Goal: Complete application form: Complete application form

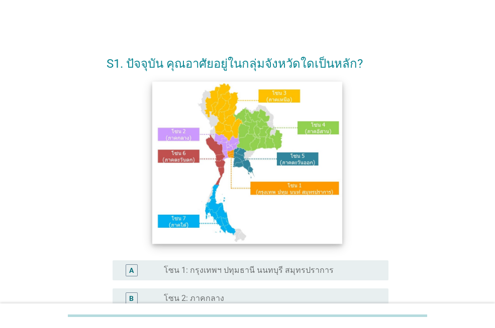
scroll to position [151, 0]
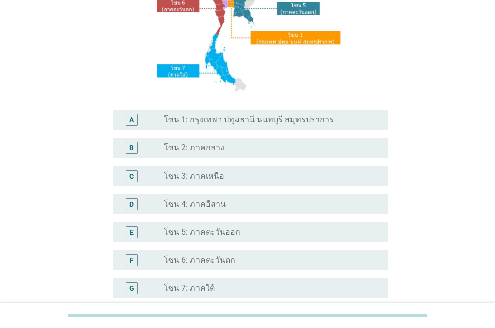
click at [216, 201] on label "โซน 4: ภาคอีสาน" at bounding box center [195, 204] width 62 height 10
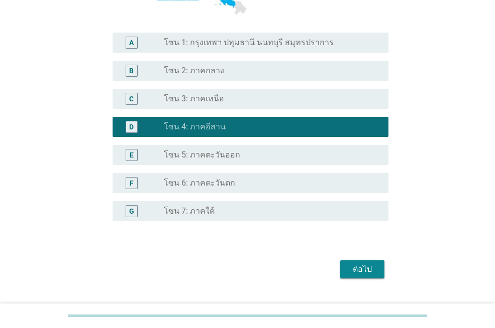
scroll to position [251, 0]
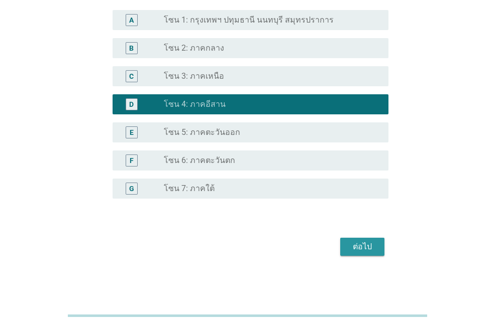
click at [354, 248] on div "ต่อไป" at bounding box center [362, 247] width 28 height 12
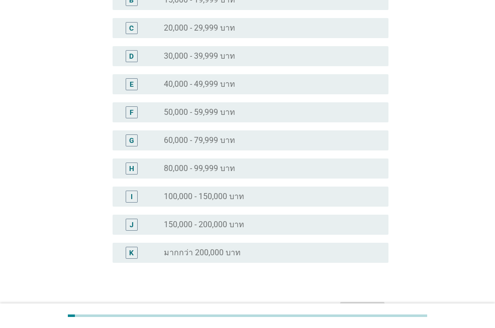
scroll to position [151, 0]
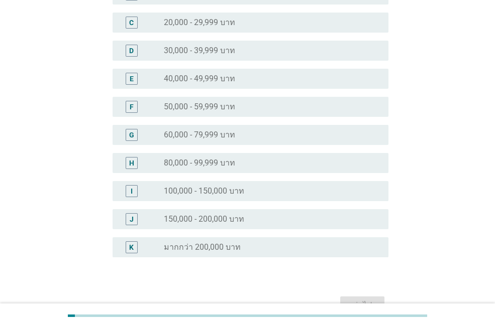
click at [229, 186] on label "100,000 - 150,000 บาท" at bounding box center [204, 191] width 80 height 10
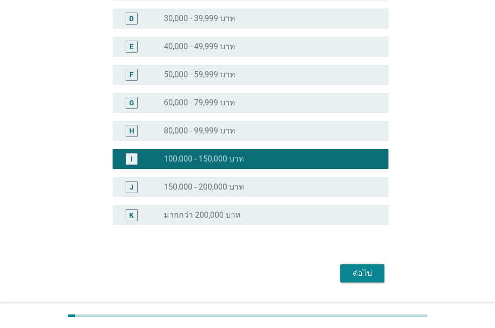
scroll to position [209, 0]
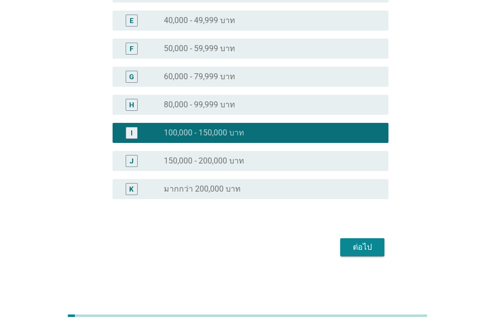
click at [357, 251] on div "ต่อไป" at bounding box center [362, 248] width 28 height 12
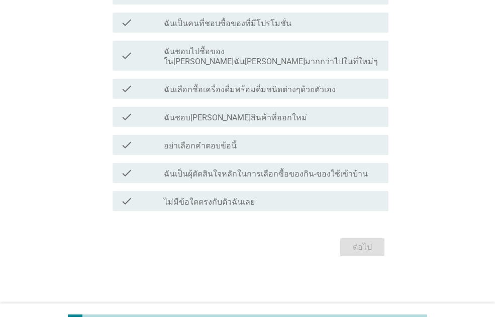
scroll to position [0, 0]
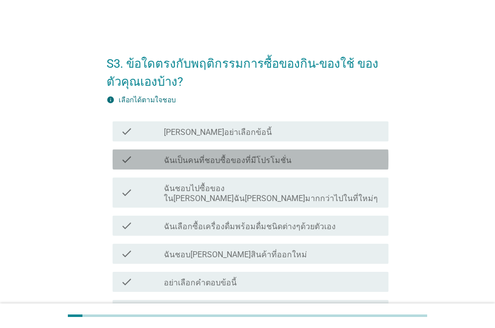
click at [249, 160] on label "ฉันเป็นคนที่ชอบซื้อของที่มีโปรโมชั่น" at bounding box center [228, 161] width 128 height 10
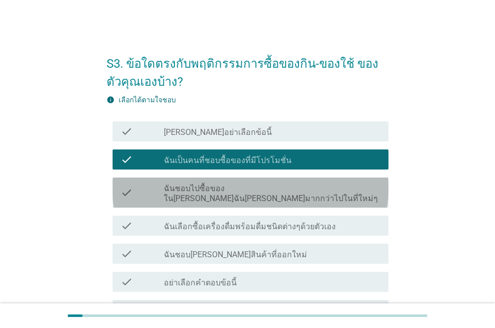
click at [243, 189] on label "ฉันชอบไปซื้อของใน[PERSON_NAME]ฉัน[PERSON_NAME]มากกว่าไปในที่ใหม่ๆ" at bounding box center [272, 194] width 216 height 20
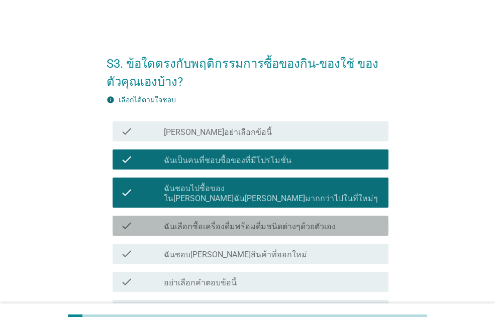
click at [228, 222] on label "ฉันเลือกซื้อเครื่องดื่มพร้อมดื่มชนิดต่างๆด้วยตัวเอง" at bounding box center [250, 227] width 172 height 10
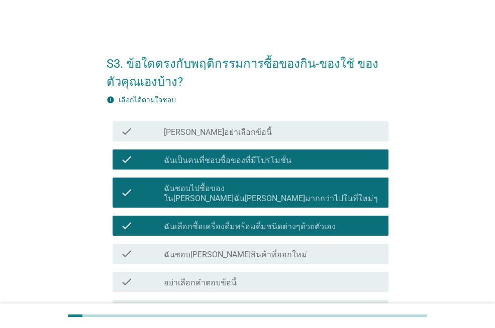
click at [221, 250] on label "ฉันชอบ[PERSON_NAME]สินค้าที่ออกใหม่" at bounding box center [235, 255] width 143 height 10
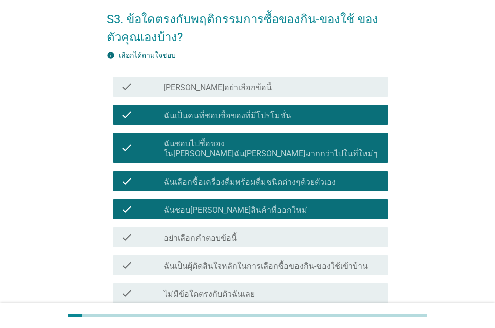
scroll to position [100, 0]
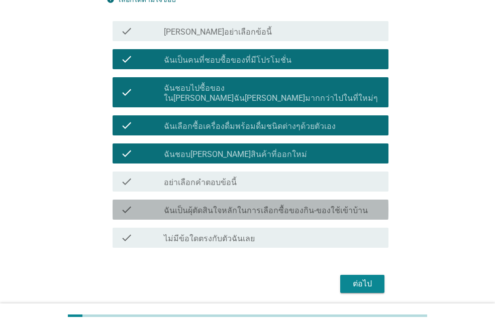
click at [244, 206] on label "ฉันเป็นผุ้ตัดสินใจหลักในการเลือกซื้อของกิน-ของใช้เข้าบ้าน" at bounding box center [266, 211] width 204 height 10
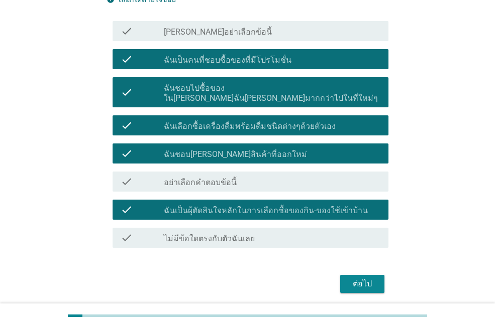
click at [360, 278] on div "ต่อไป" at bounding box center [362, 284] width 28 height 12
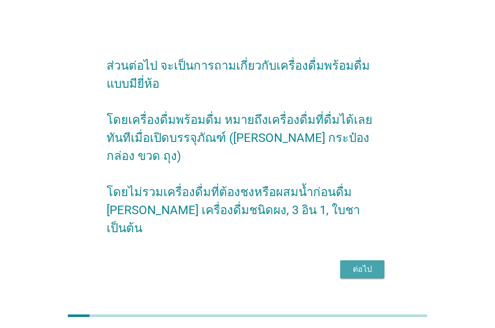
click at [370, 264] on div "ต่อไป" at bounding box center [362, 270] width 28 height 12
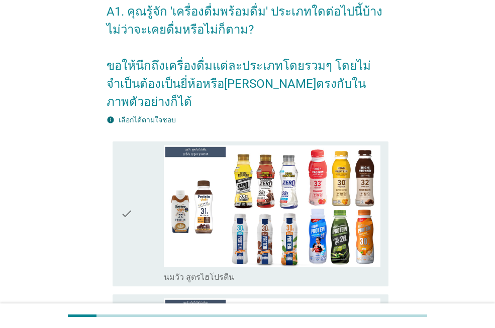
scroll to position [201, 0]
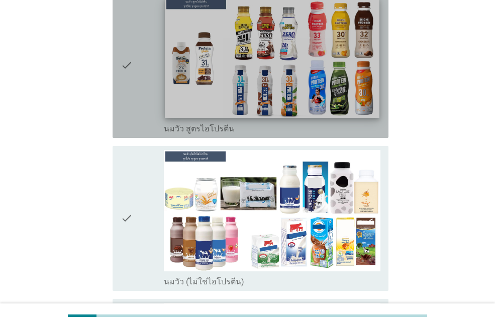
click at [247, 58] on img at bounding box center [272, 57] width 214 height 121
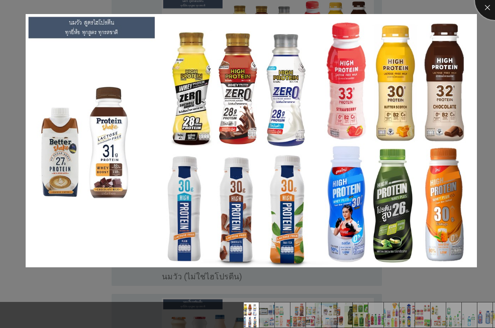
click at [489, 7] on div at bounding box center [495, 0] width 40 height 40
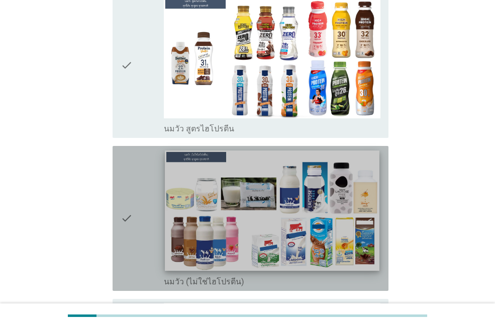
click at [276, 195] on img at bounding box center [272, 211] width 214 height 121
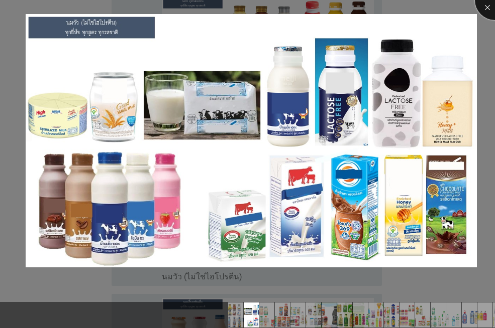
click at [492, 8] on div at bounding box center [495, 0] width 40 height 40
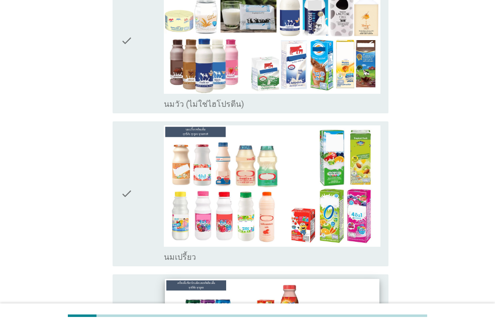
scroll to position [502, 0]
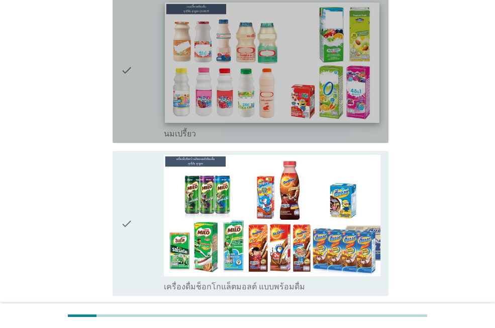
click at [282, 78] on img at bounding box center [272, 63] width 214 height 121
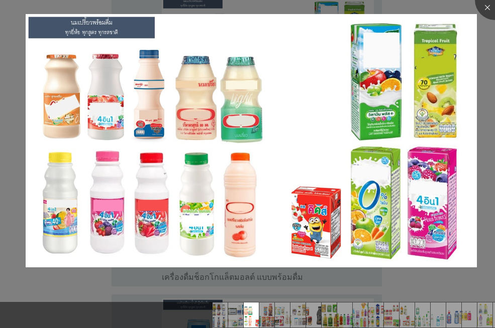
click at [451, 7] on div at bounding box center [247, 164] width 495 height 328
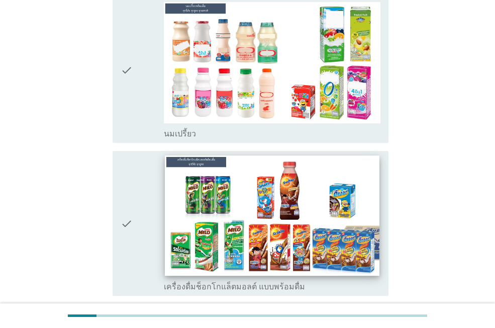
click at [262, 211] on img at bounding box center [272, 216] width 214 height 121
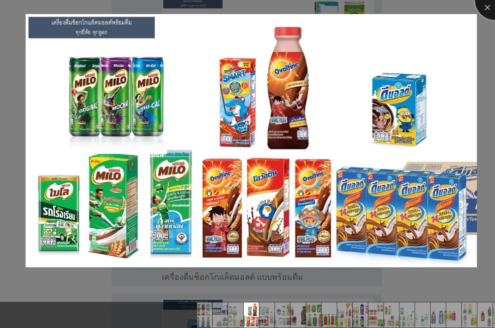
click at [482, 6] on div at bounding box center [495, 0] width 40 height 40
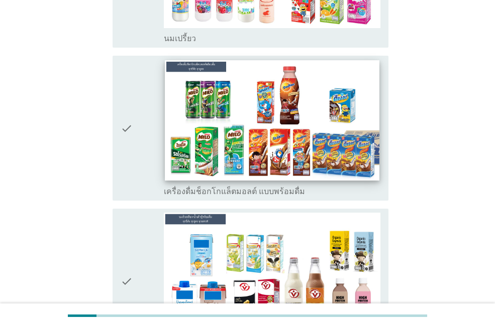
scroll to position [653, 0]
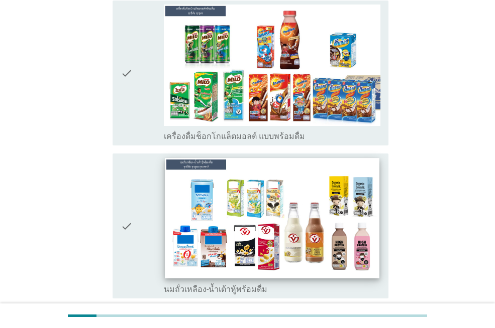
click at [333, 213] on img at bounding box center [272, 218] width 214 height 121
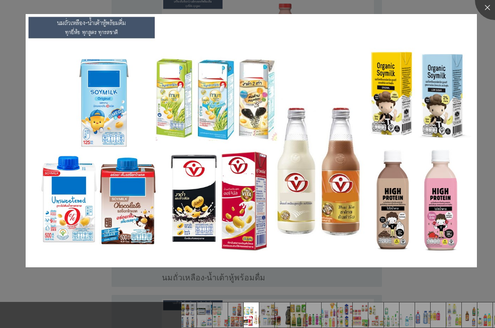
click at [483, 85] on div at bounding box center [247, 164] width 495 height 328
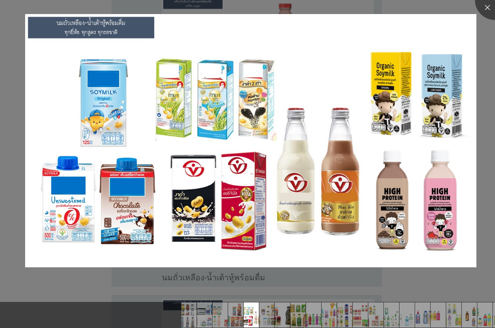
click at [484, 98] on div at bounding box center [247, 164] width 495 height 328
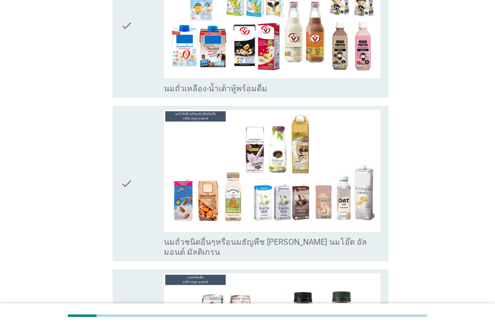
scroll to position [1005, 0]
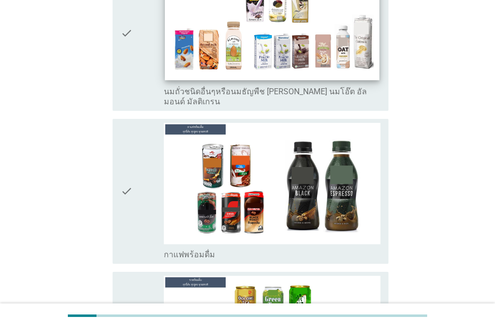
click at [293, 43] on img at bounding box center [272, 20] width 214 height 121
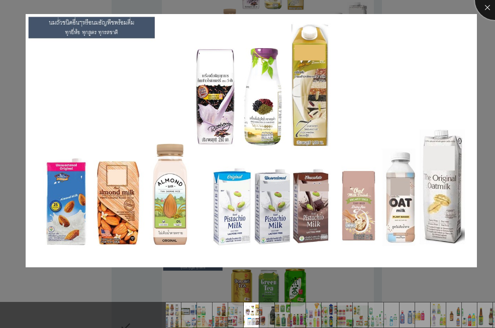
click at [488, 8] on div at bounding box center [495, 0] width 40 height 40
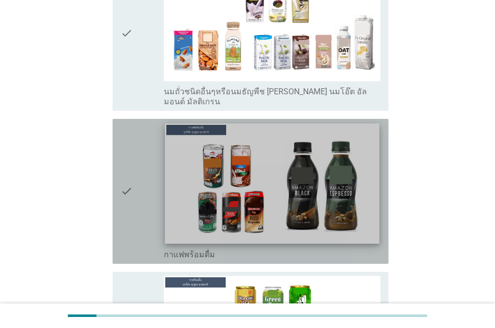
click at [287, 173] on img at bounding box center [272, 184] width 214 height 121
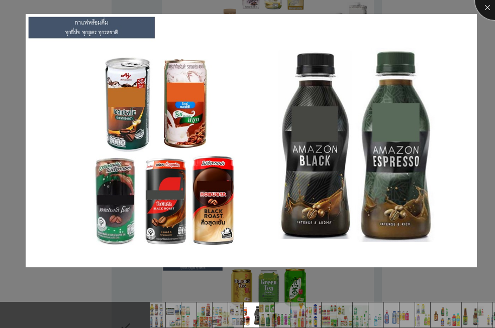
click at [491, 6] on div at bounding box center [495, 0] width 40 height 40
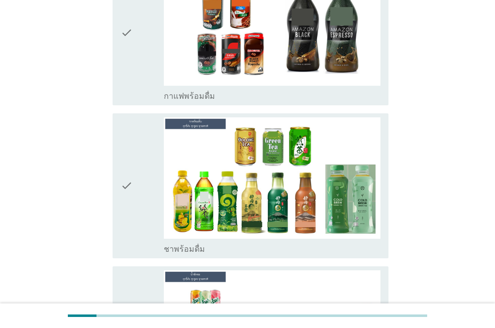
scroll to position [1256, 0]
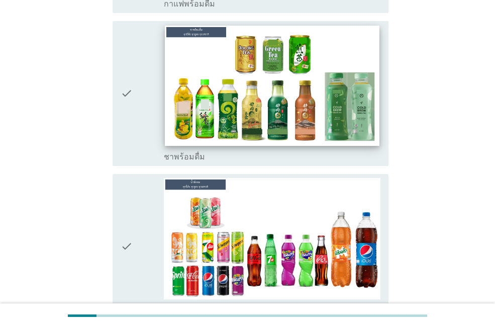
click at [301, 76] on img at bounding box center [272, 86] width 214 height 121
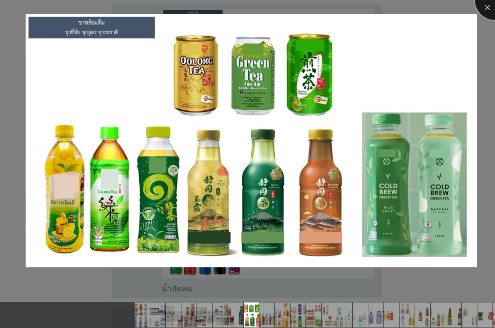
click at [488, 10] on div at bounding box center [495, 0] width 40 height 40
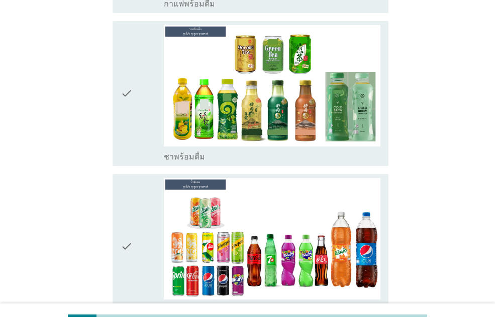
scroll to position [1356, 0]
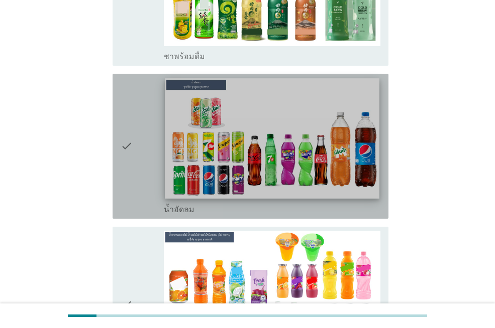
click at [293, 134] on img at bounding box center [272, 138] width 214 height 121
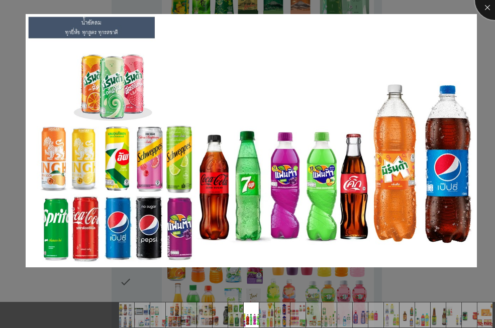
click at [486, 11] on div at bounding box center [495, 0] width 40 height 40
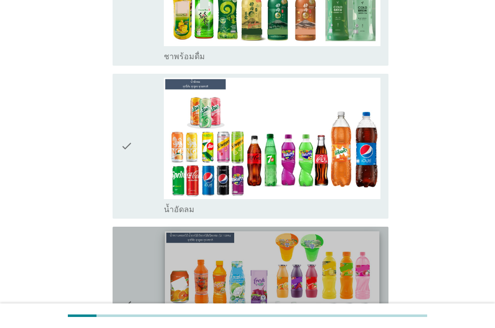
click at [298, 253] on img at bounding box center [272, 292] width 214 height 121
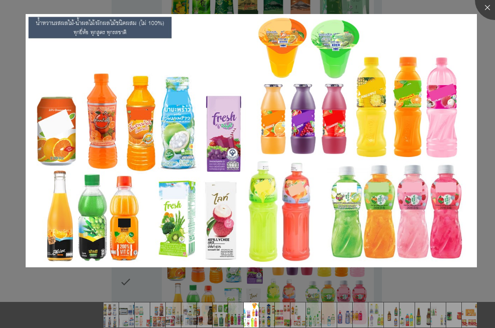
scroll to position [1069, 0]
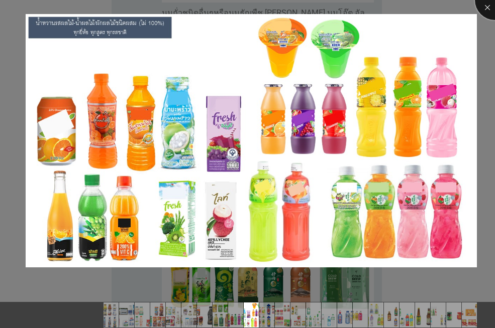
click at [483, 15] on div at bounding box center [495, 0] width 40 height 40
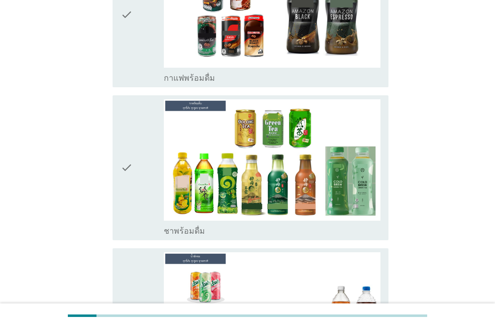
scroll to position [1220, 0]
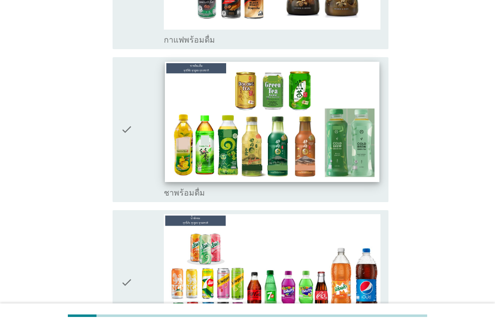
click at [321, 138] on img at bounding box center [272, 122] width 214 height 121
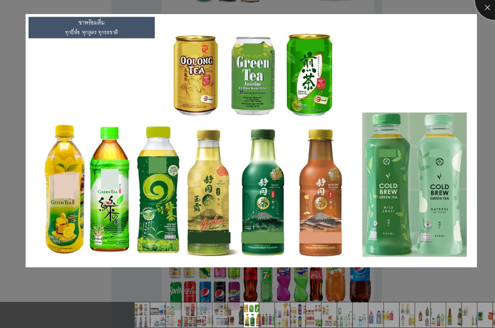
click at [484, 8] on div at bounding box center [495, 0] width 40 height 40
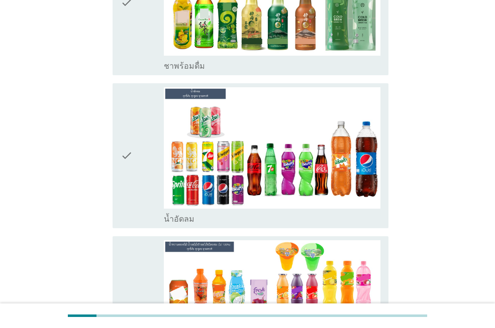
scroll to position [1370, 0]
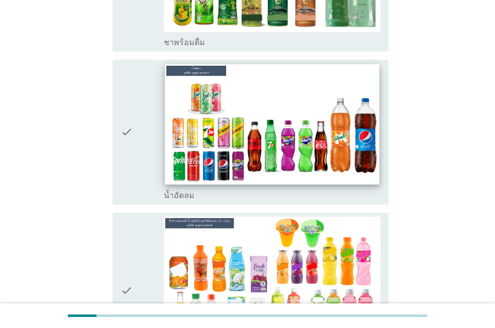
click at [318, 132] on img at bounding box center [272, 124] width 214 height 121
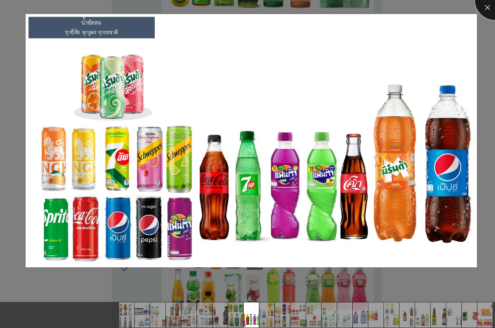
click at [488, 10] on div at bounding box center [495, 0] width 40 height 40
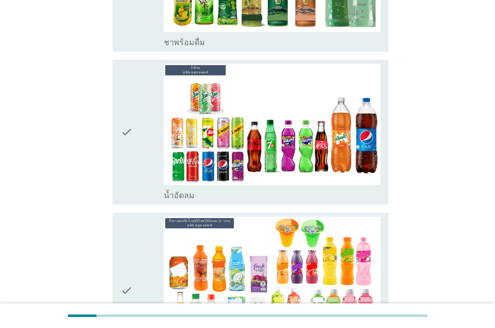
scroll to position [1521, 0]
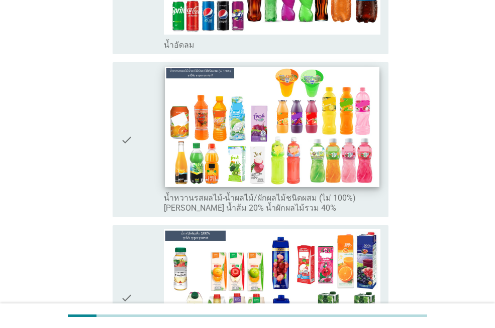
click at [297, 142] on img at bounding box center [272, 127] width 214 height 121
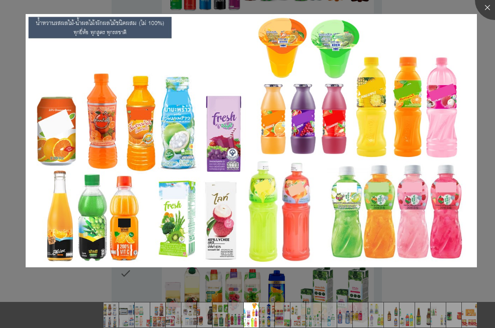
click at [484, 60] on div at bounding box center [247, 164] width 495 height 328
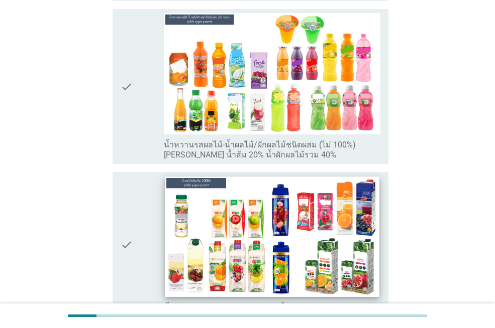
scroll to position [1621, 0]
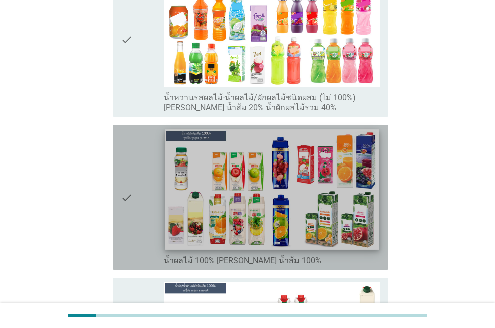
click at [308, 177] on img at bounding box center [272, 190] width 214 height 121
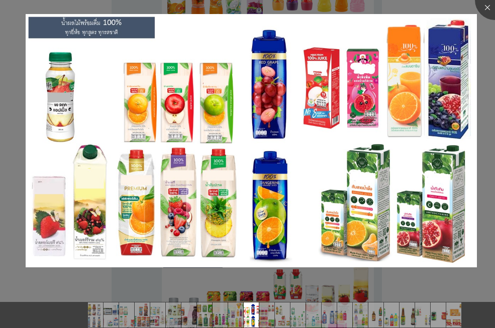
click at [487, 138] on div at bounding box center [247, 164] width 495 height 328
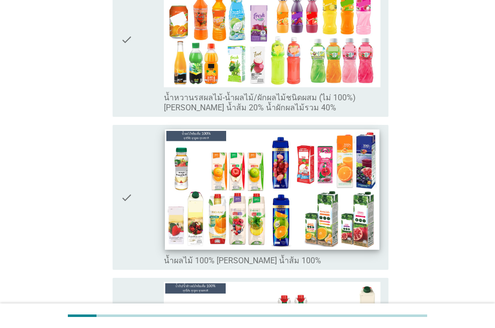
scroll to position [1722, 0]
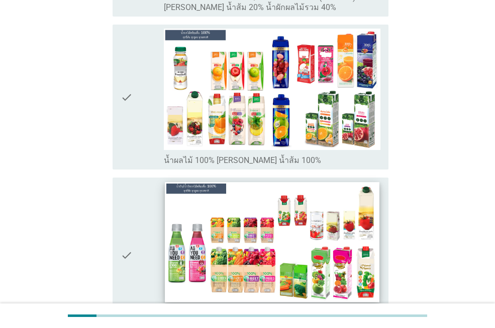
click at [294, 232] on img at bounding box center [272, 243] width 214 height 121
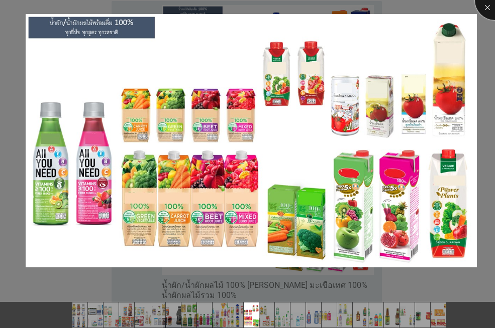
click at [485, 10] on div at bounding box center [495, 0] width 40 height 40
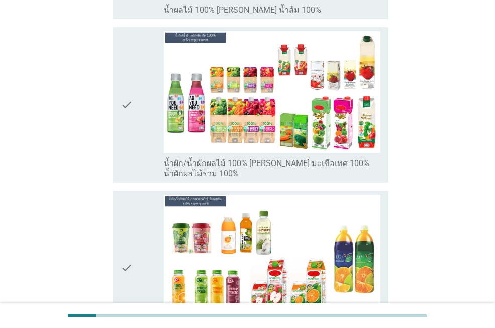
scroll to position [2023, 0]
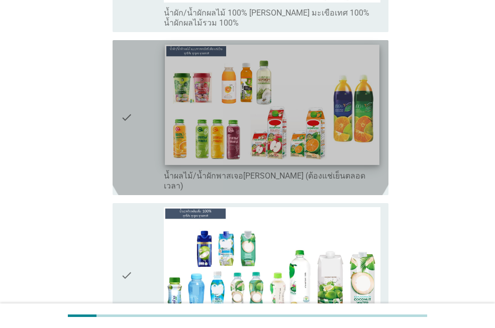
click at [291, 116] on img at bounding box center [272, 105] width 214 height 121
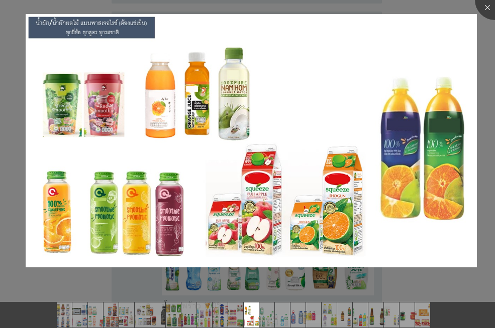
click at [483, 167] on div at bounding box center [247, 164] width 495 height 328
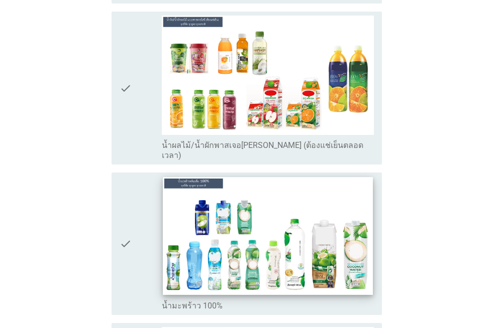
click at [327, 243] on img at bounding box center [268, 236] width 210 height 118
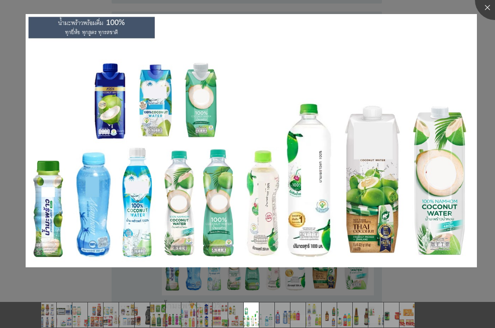
click at [487, 183] on div at bounding box center [247, 164] width 495 height 328
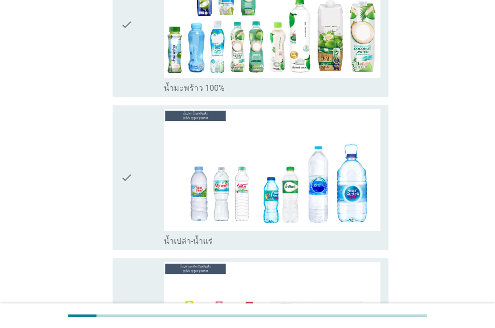
scroll to position [2425, 0]
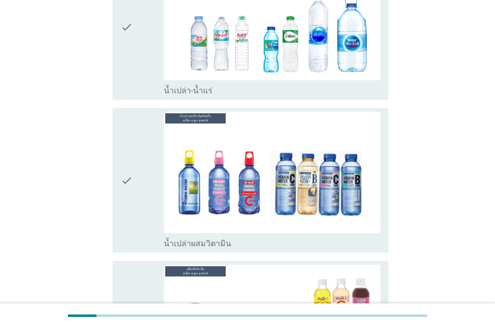
click at [317, 104] on div "check check_box_outline_blank น้ำเปล่าผสมวิตามิน" at bounding box center [247, 180] width 282 height 153
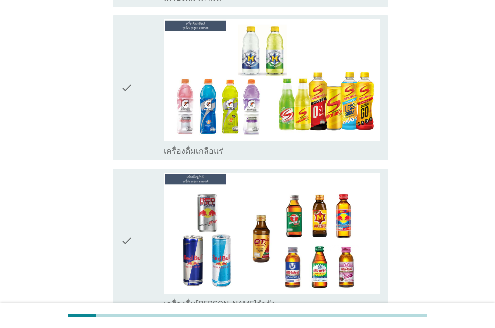
scroll to position [2877, 0]
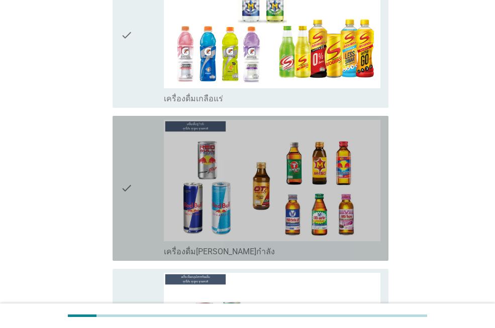
click at [131, 153] on icon "check" at bounding box center [127, 188] width 12 height 137
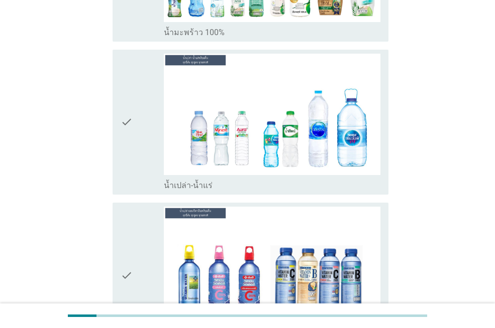
scroll to position [2325, 0]
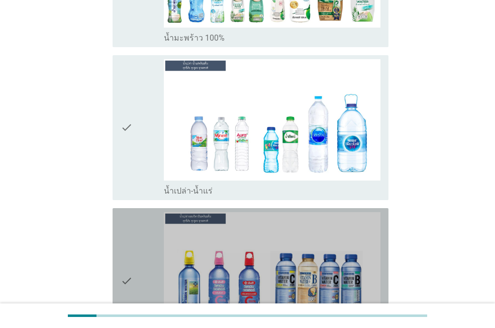
click at [151, 219] on div "check" at bounding box center [142, 280] width 43 height 137
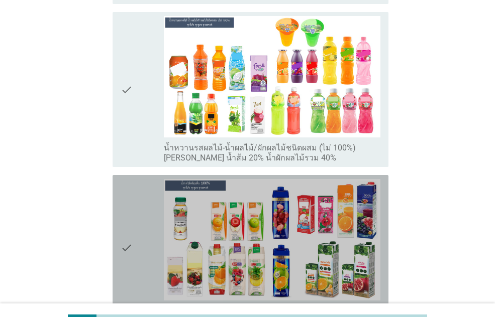
click at [161, 208] on div "check" at bounding box center [142, 247] width 43 height 137
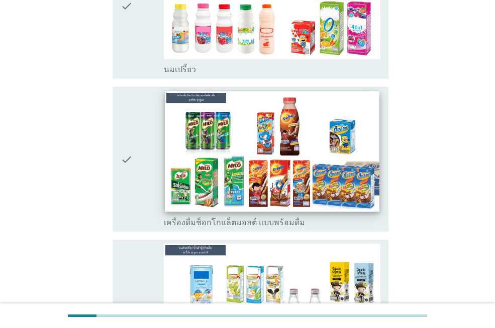
scroll to position [667, 0]
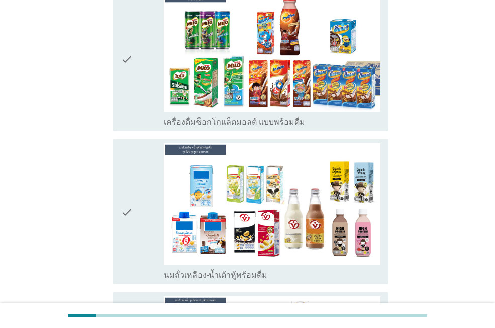
click at [159, 190] on div "check" at bounding box center [142, 212] width 43 height 137
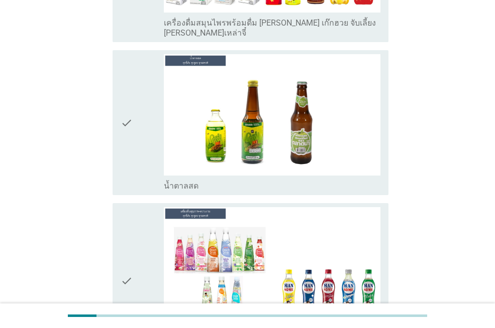
scroll to position [3655, 0]
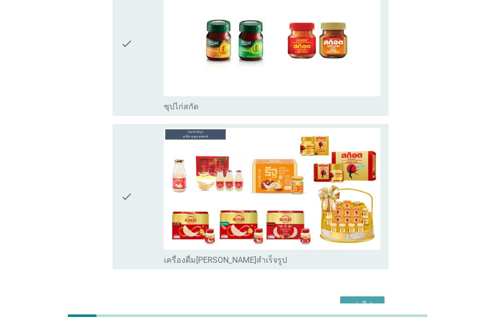
click at [380, 297] on button "ต่อไป" at bounding box center [362, 306] width 44 height 18
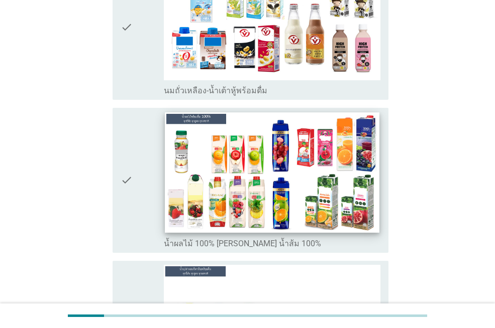
scroll to position [151, 0]
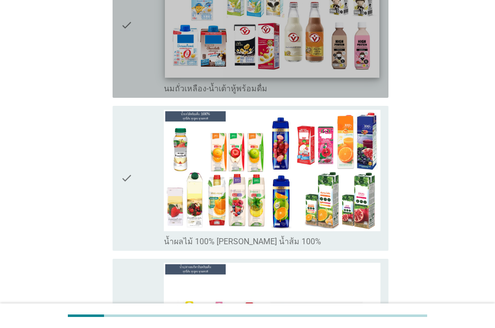
click at [169, 66] on img at bounding box center [272, 17] width 214 height 121
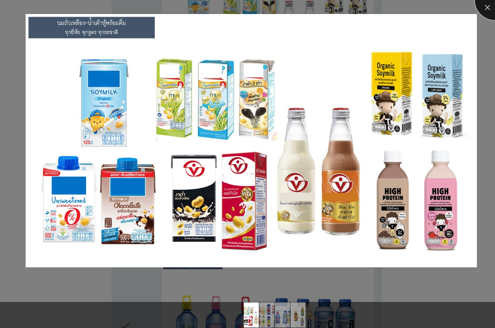
click at [486, 14] on div at bounding box center [495, 0] width 40 height 40
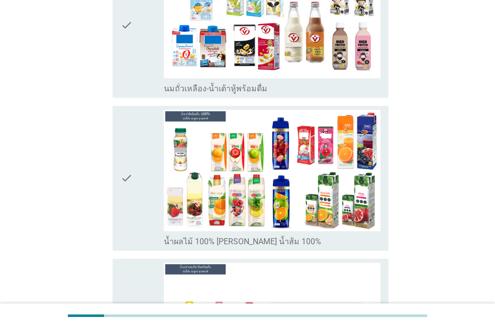
click at [119, 66] on div "check check_box_outline_blank นมถั่วเหลือง-น้ำเต้าหู้พร้อมดื่ม" at bounding box center [251, 25] width 276 height 145
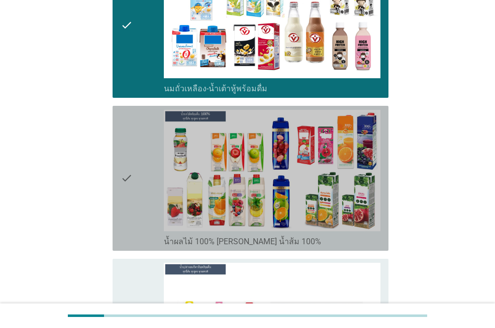
click at [133, 189] on icon "check" at bounding box center [127, 178] width 12 height 137
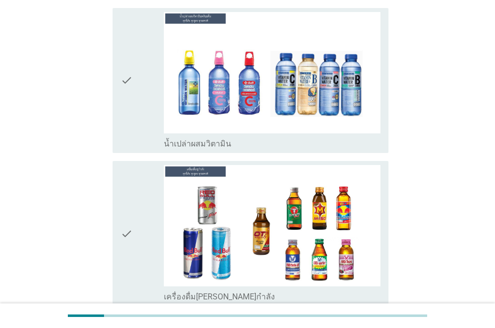
scroll to position [497, 0]
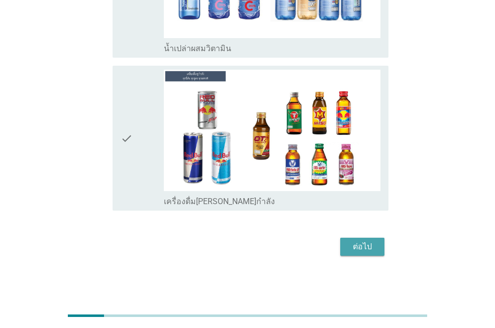
drag, startPoint x: 367, startPoint y: 246, endPoint x: 412, endPoint y: 266, distance: 49.5
click at [369, 243] on div "ต่อไป" at bounding box center [362, 247] width 28 height 12
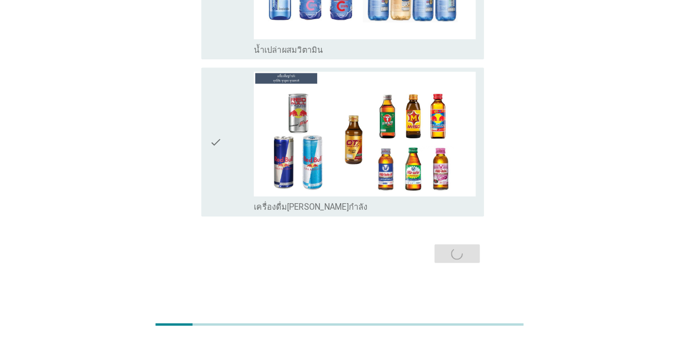
scroll to position [0, 0]
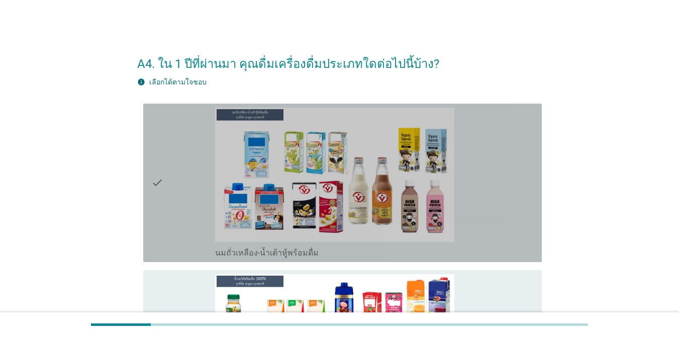
click at [154, 185] on icon "check" at bounding box center [157, 182] width 12 height 150
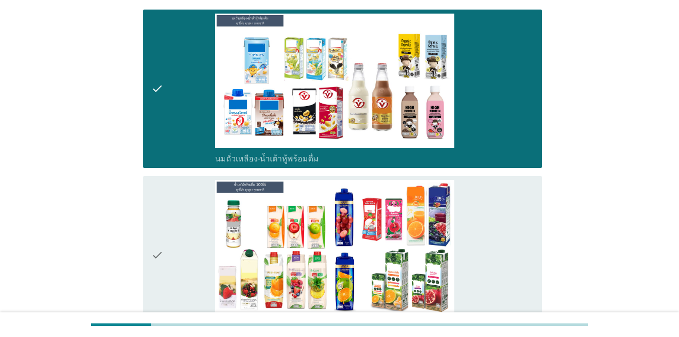
scroll to position [201, 0]
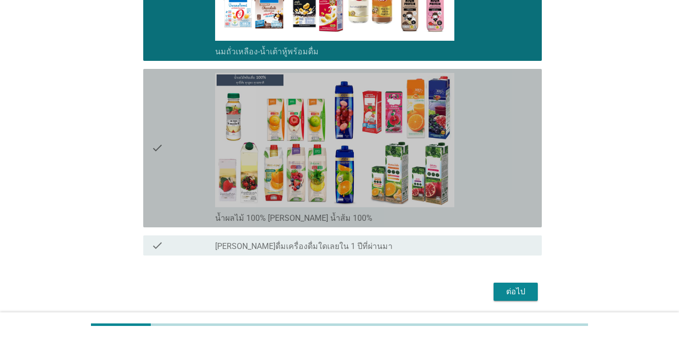
click at [156, 181] on icon "check" at bounding box center [157, 148] width 12 height 150
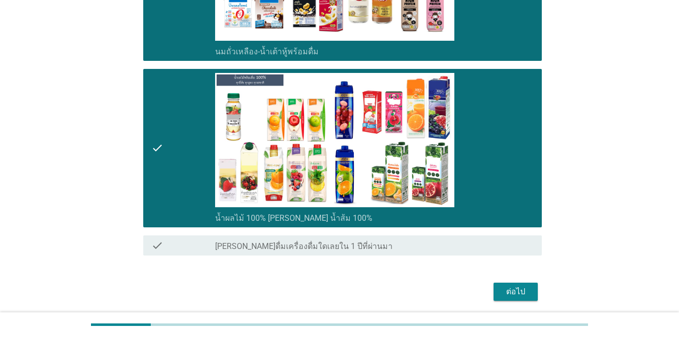
click at [494, 301] on div "ต่อไป" at bounding box center [339, 291] width 404 height 24
click at [494, 288] on div "ต่อไป" at bounding box center [515, 291] width 28 height 12
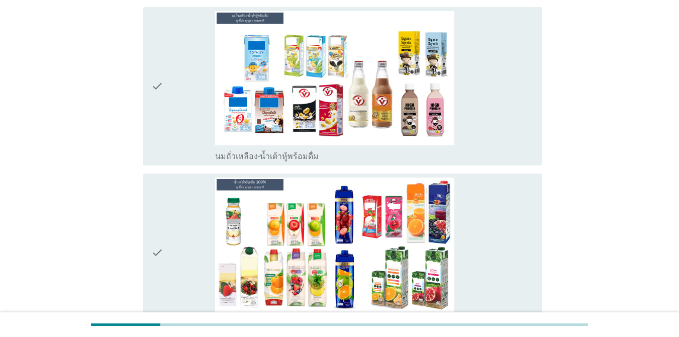
scroll to position [100, 0]
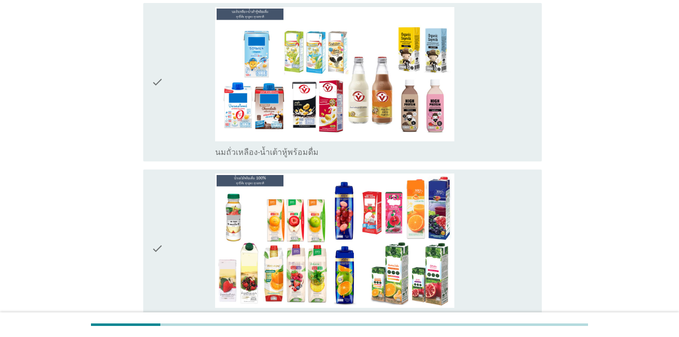
click at [160, 100] on icon "check" at bounding box center [157, 82] width 12 height 150
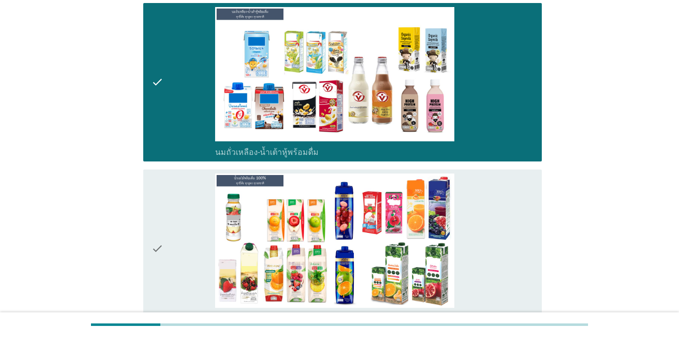
click at [162, 208] on icon "check" at bounding box center [157, 248] width 12 height 150
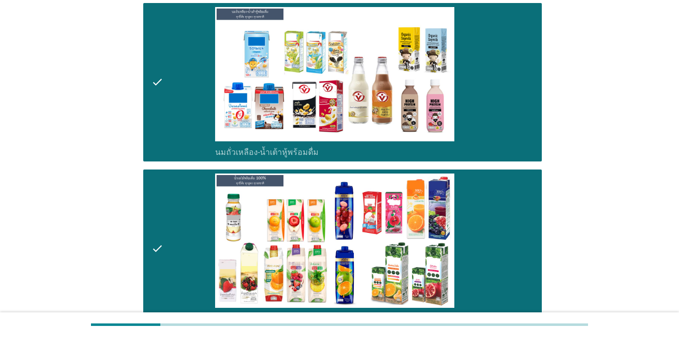
scroll to position [237, 0]
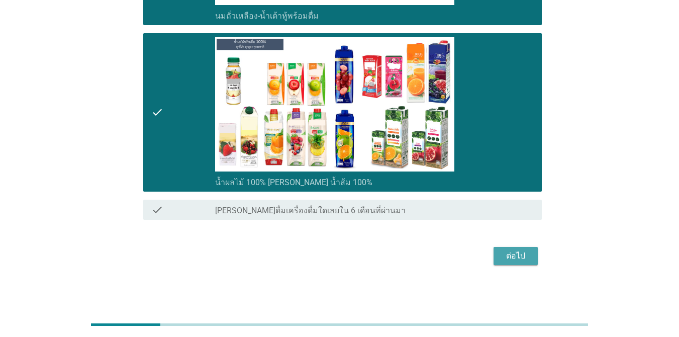
click at [494, 263] on button "ต่อไป" at bounding box center [515, 256] width 44 height 18
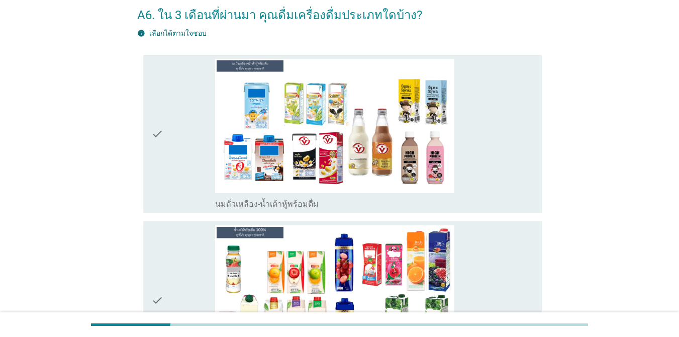
scroll to position [100, 0]
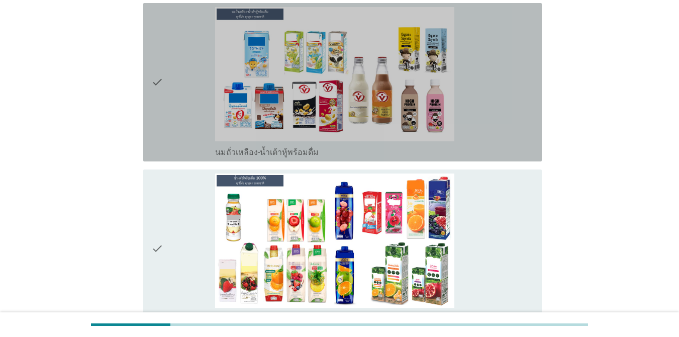
click at [172, 98] on div "check" at bounding box center [183, 82] width 64 height 150
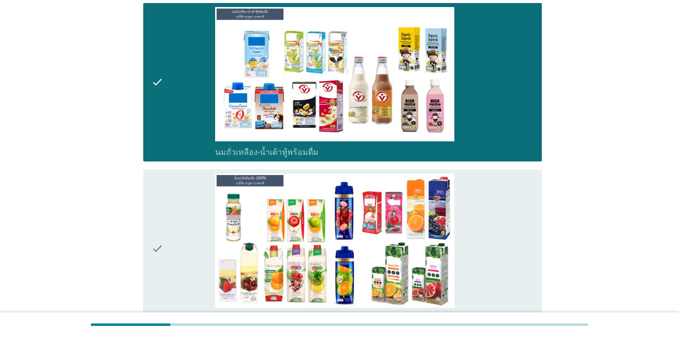
scroll to position [237, 0]
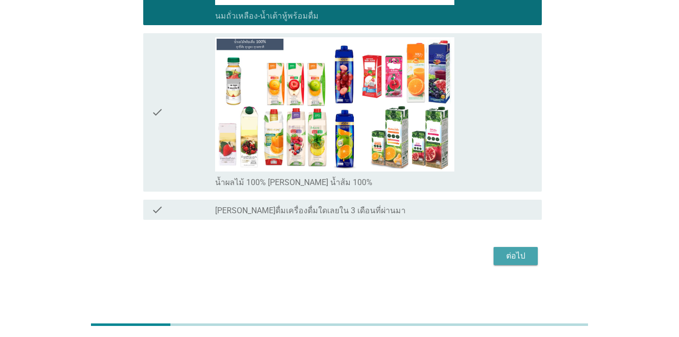
click at [494, 253] on div "ต่อไป" at bounding box center [515, 256] width 28 height 12
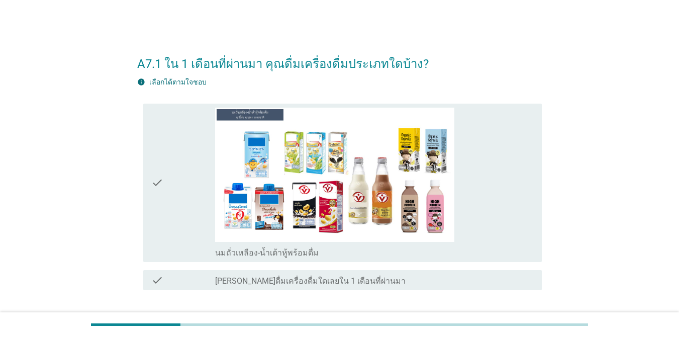
scroll to position [70, 0]
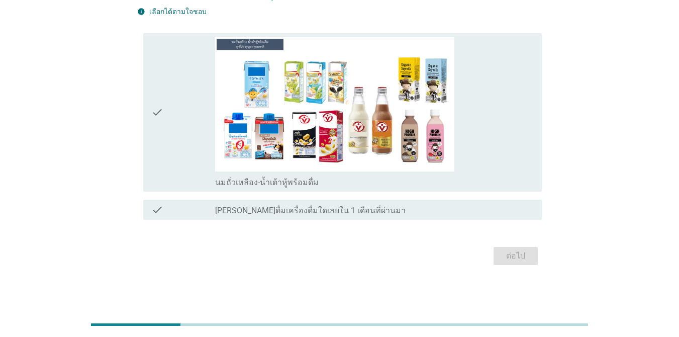
click at [153, 130] on icon "check" at bounding box center [157, 112] width 12 height 150
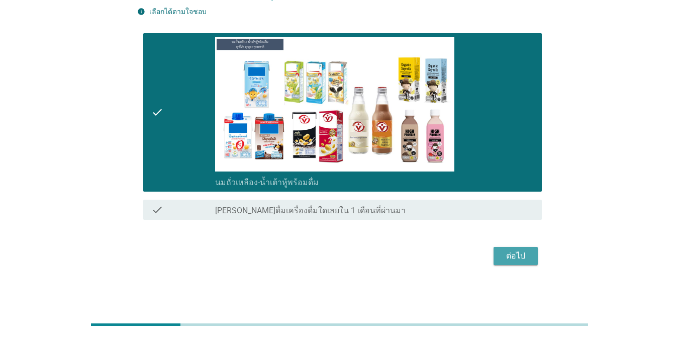
click at [494, 254] on div "ต่อไป" at bounding box center [515, 256] width 28 height 12
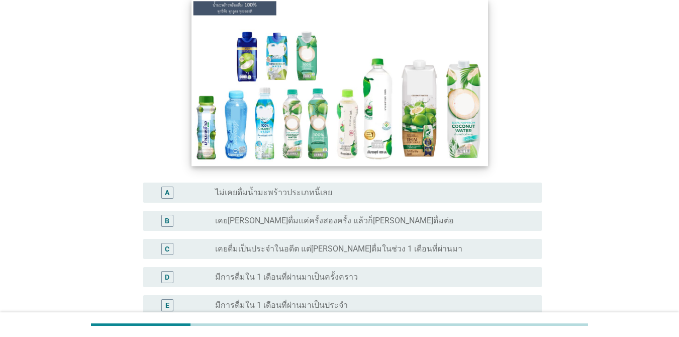
scroll to position [201, 0]
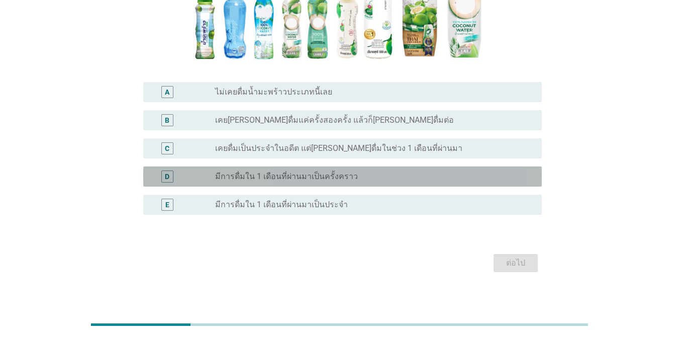
click at [260, 178] on label "มีการดื่มใน 1 เดือนที่ผ่านมาเป็นครั้งคราว" at bounding box center [286, 176] width 143 height 10
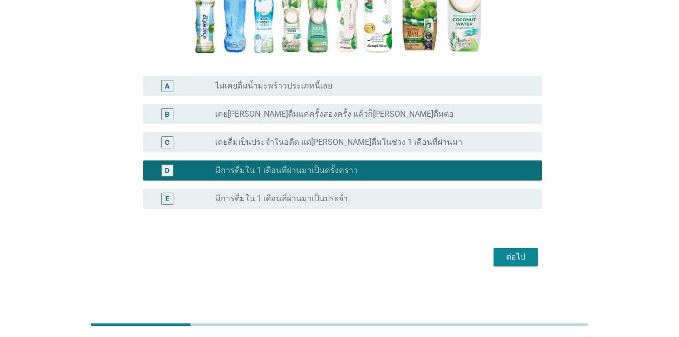
scroll to position [208, 0]
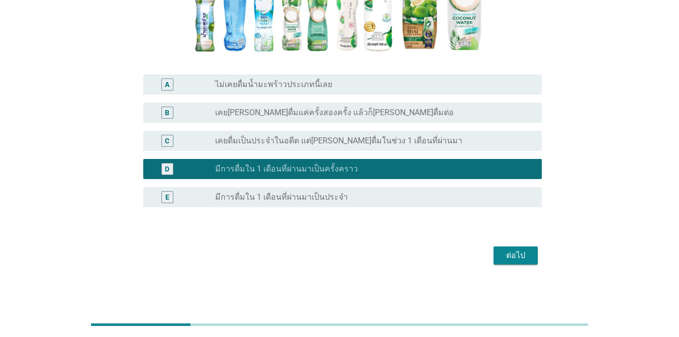
click at [494, 258] on div "ต่อไป" at bounding box center [515, 255] width 28 height 12
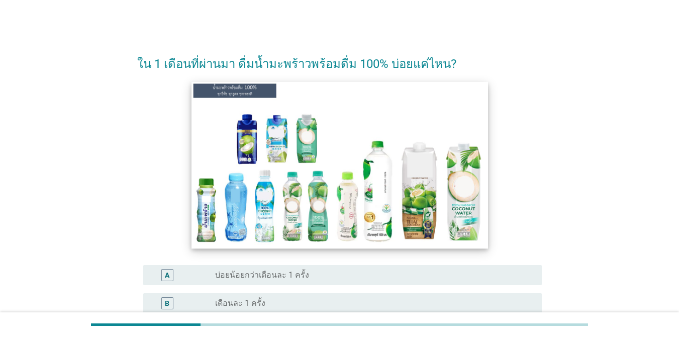
scroll to position [151, 0]
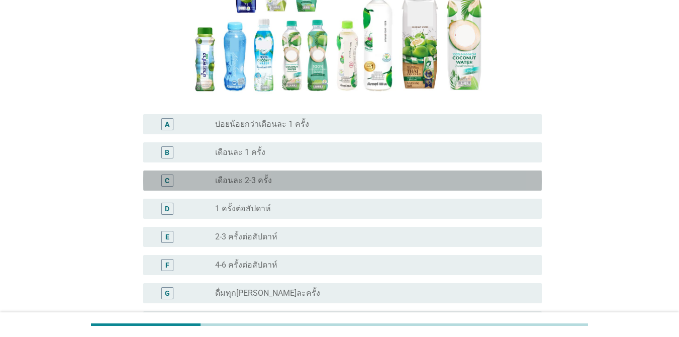
click at [243, 182] on label "เดือนละ 2-3 ครั้ง" at bounding box center [243, 180] width 57 height 10
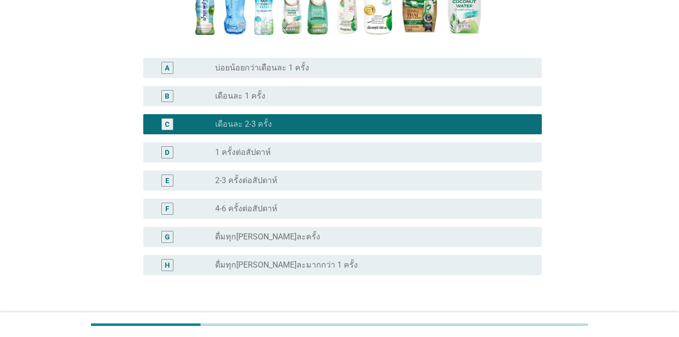
scroll to position [275, 0]
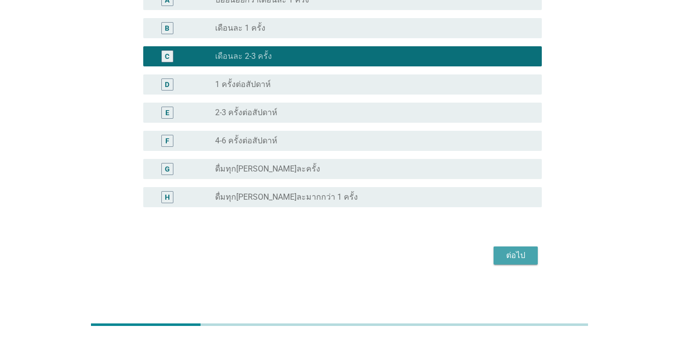
click at [494, 256] on div "ต่อไป" at bounding box center [515, 255] width 28 height 12
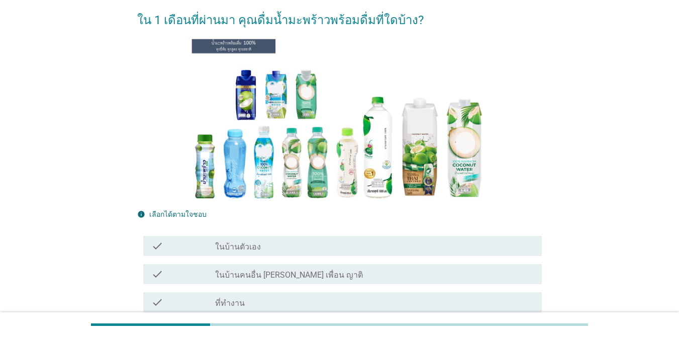
scroll to position [100, 0]
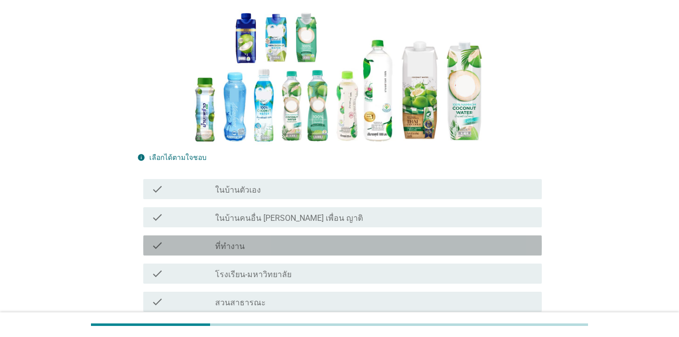
click at [251, 245] on div "check_box_outline_blank ที่ทำงาน" at bounding box center [374, 245] width 318 height 12
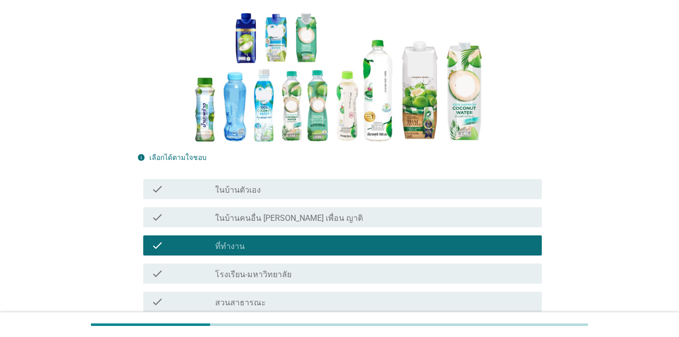
click at [188, 272] on div "check" at bounding box center [183, 273] width 64 height 12
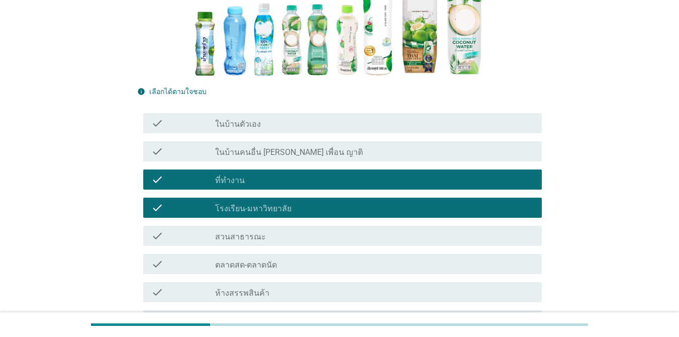
scroll to position [301, 0]
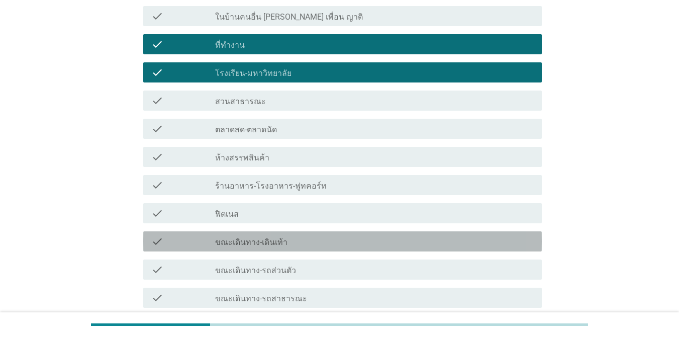
click at [201, 245] on div "check" at bounding box center [183, 241] width 64 height 12
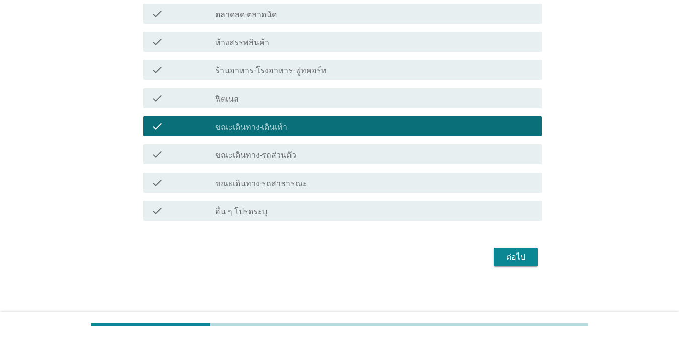
scroll to position [418, 0]
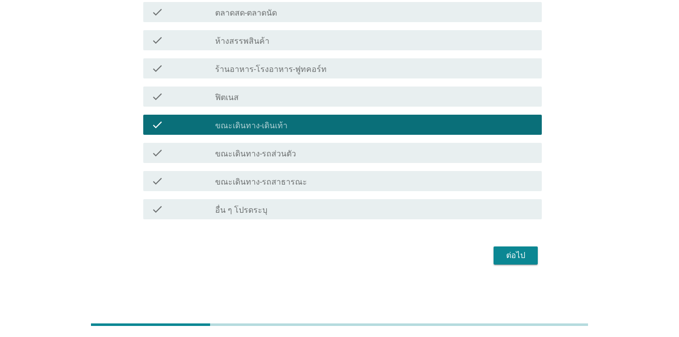
click at [494, 256] on div "ต่อไป" at bounding box center [515, 255] width 28 height 12
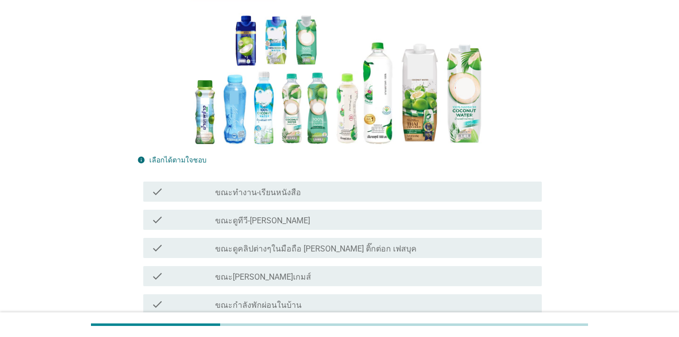
scroll to position [201, 0]
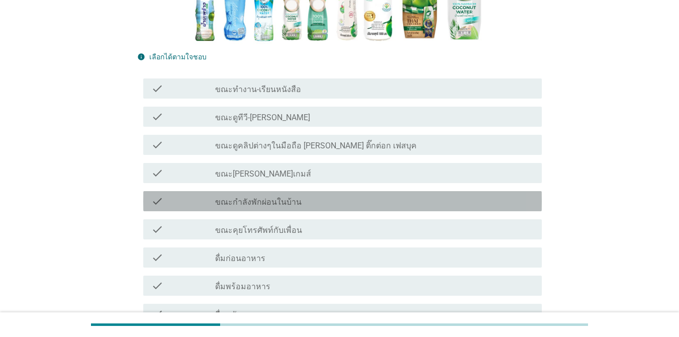
click at [155, 195] on icon "check" at bounding box center [157, 201] width 12 height 12
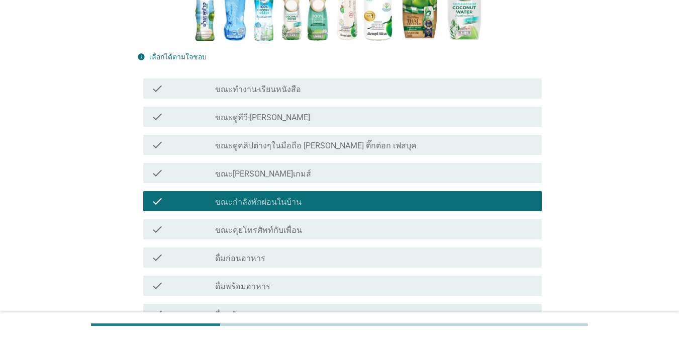
click at [149, 147] on div "check check_box_outline_blank ขณะดูคลิปต่างๆในมือถือ [PERSON_NAME] ติ๊กต่อก เฟส…" at bounding box center [342, 145] width 398 height 20
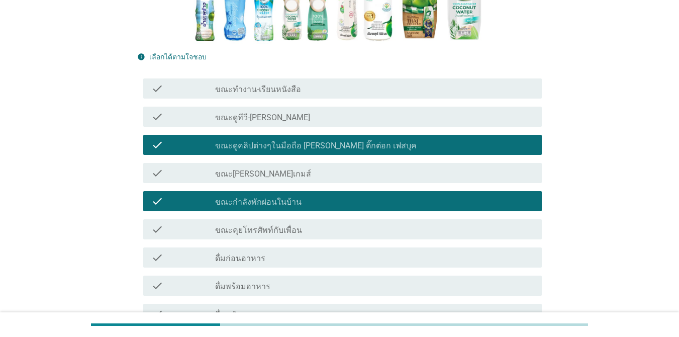
click at [148, 122] on div "check check_box_outline_blank ขณะดูทีวี-[PERSON_NAME]" at bounding box center [342, 116] width 398 height 20
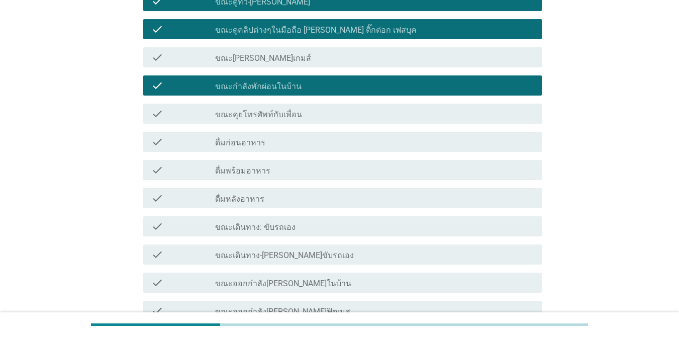
scroll to position [402, 0]
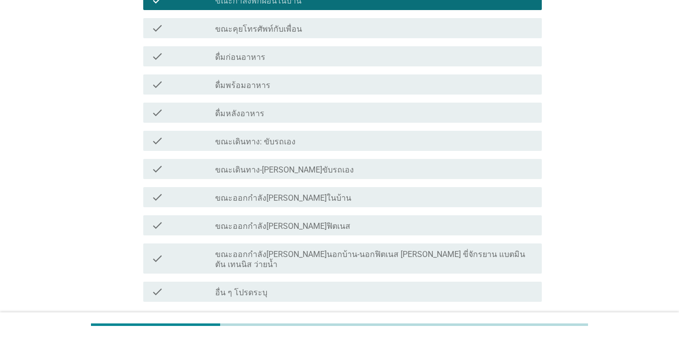
click at [162, 201] on icon "check" at bounding box center [157, 197] width 12 height 12
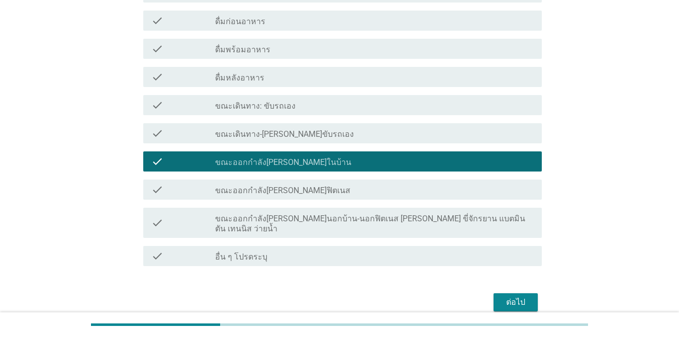
scroll to position [474, 0]
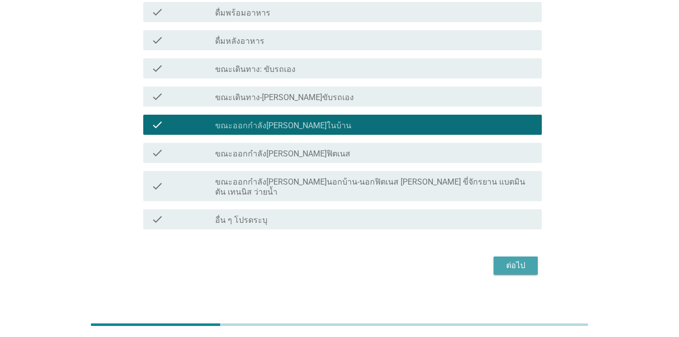
click at [494, 259] on div "ต่อไป" at bounding box center [515, 265] width 28 height 12
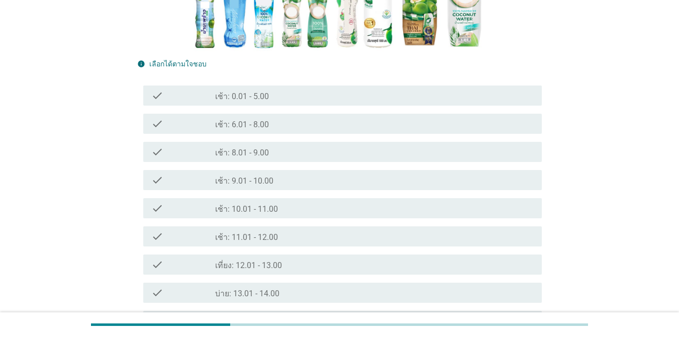
scroll to position [251, 0]
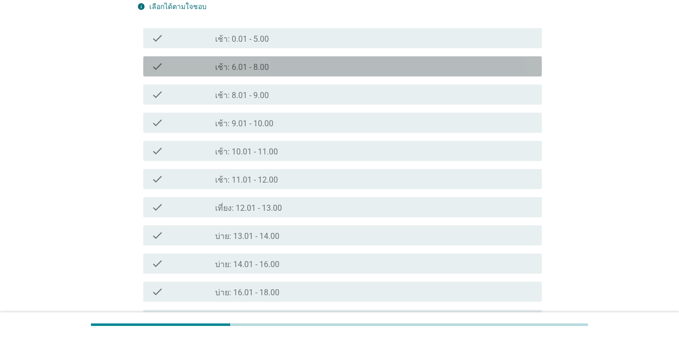
click at [152, 69] on icon "check" at bounding box center [157, 66] width 12 height 12
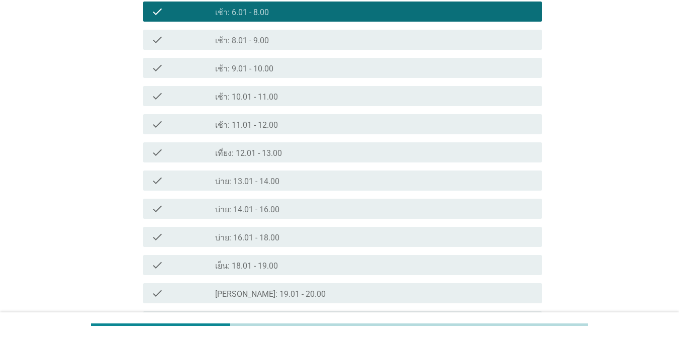
scroll to position [446, 0]
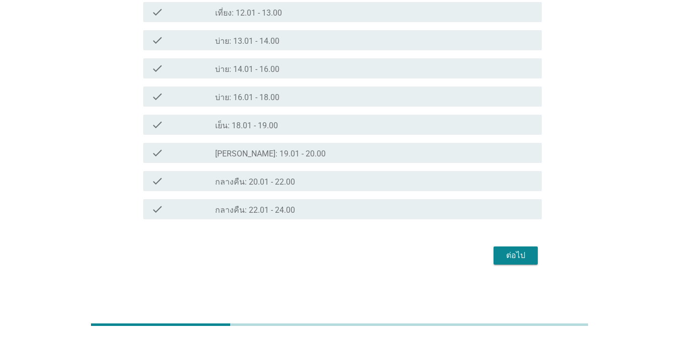
click at [181, 184] on div "check" at bounding box center [183, 181] width 64 height 12
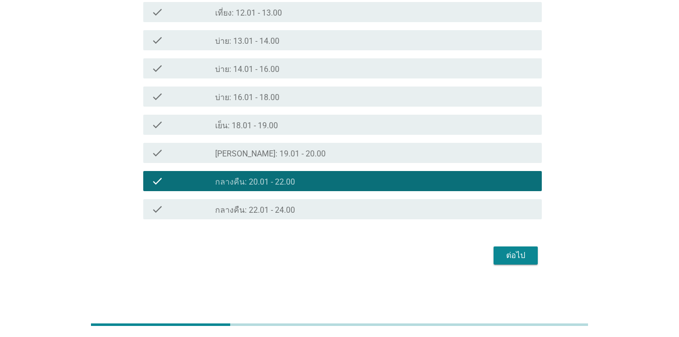
click at [494, 253] on div "ต่อไป" at bounding box center [515, 255] width 28 height 12
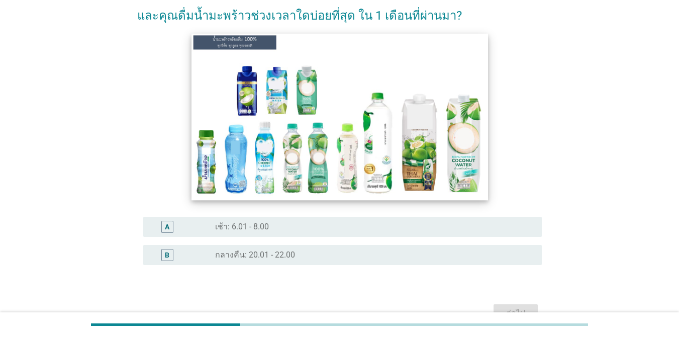
scroll to position [106, 0]
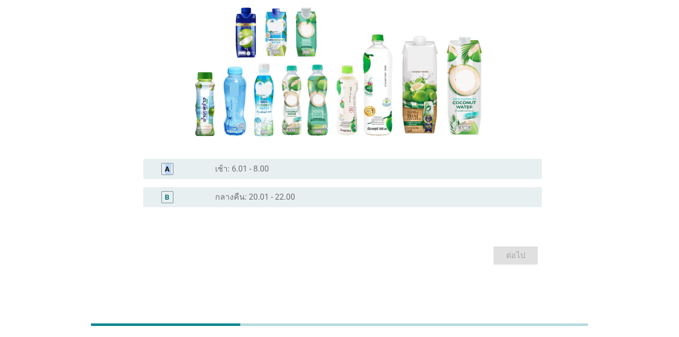
drag, startPoint x: 166, startPoint y: 176, endPoint x: 172, endPoint y: 211, distance: 35.1
click at [172, 211] on div "A radio_button_unchecked เช้า: 6.01 - 8.00 B radio_button_unchecked กลางคืน: 20…" at bounding box center [339, 183] width 404 height 56
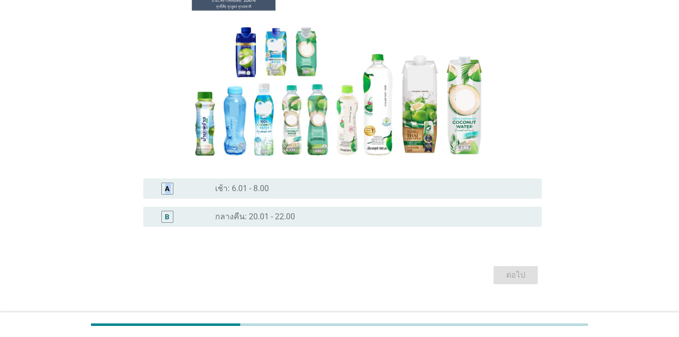
scroll to position [100, 0]
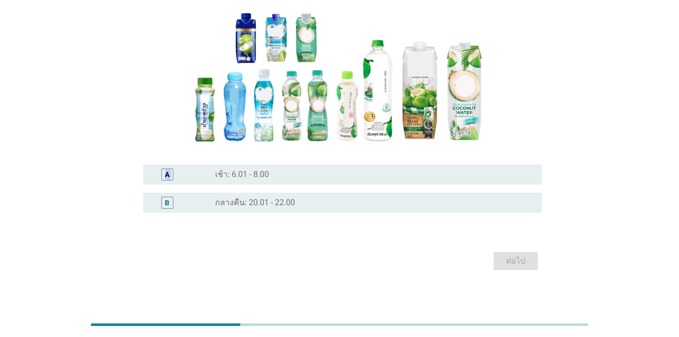
click at [184, 204] on div "B" at bounding box center [183, 202] width 64 height 12
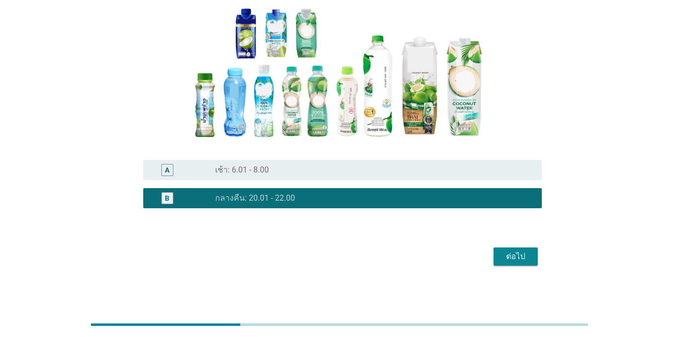
scroll to position [106, 0]
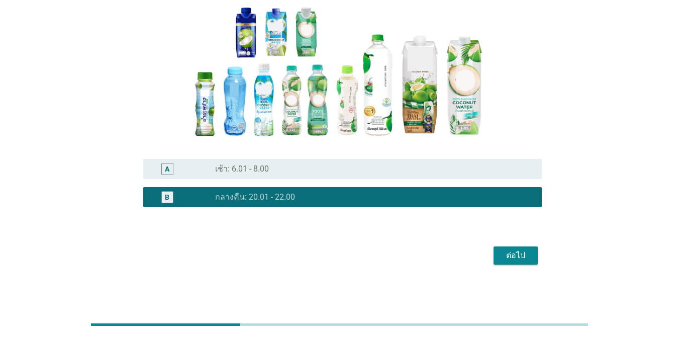
click at [494, 253] on div "ต่อไป" at bounding box center [515, 255] width 28 height 12
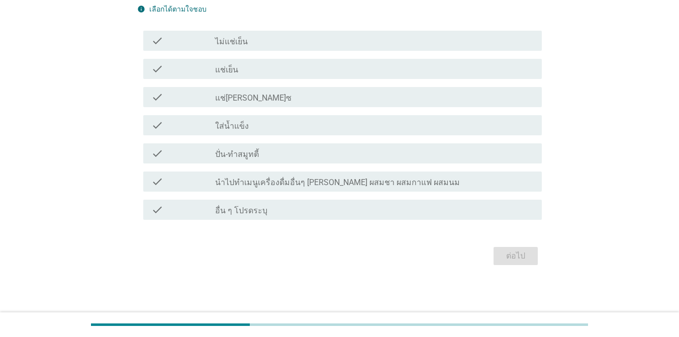
scroll to position [0, 0]
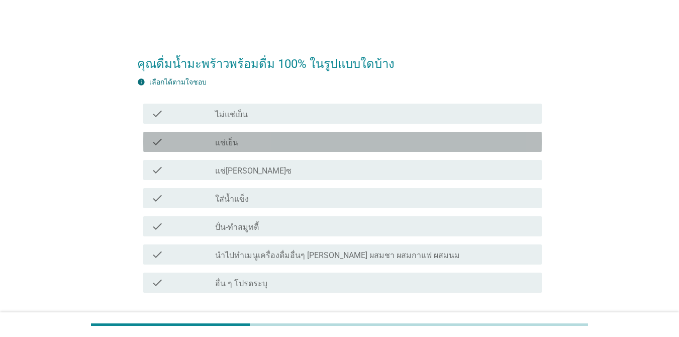
click at [211, 145] on div "check" at bounding box center [183, 142] width 64 height 12
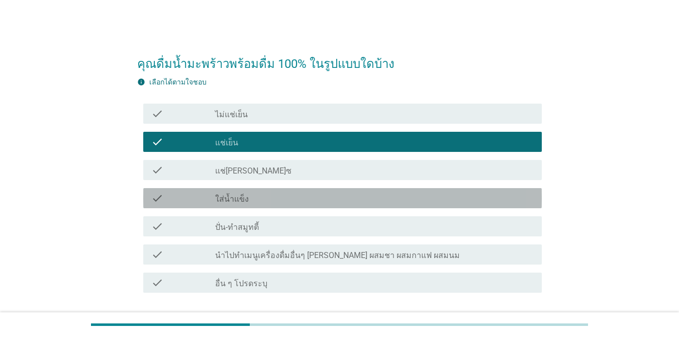
click at [206, 199] on div "check" at bounding box center [183, 198] width 64 height 12
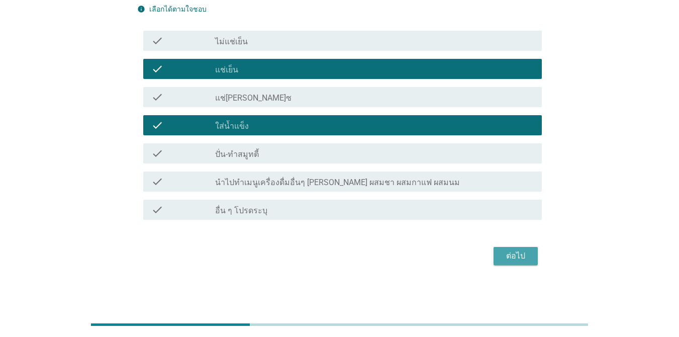
click at [494, 255] on div "ต่อไป" at bounding box center [515, 256] width 28 height 12
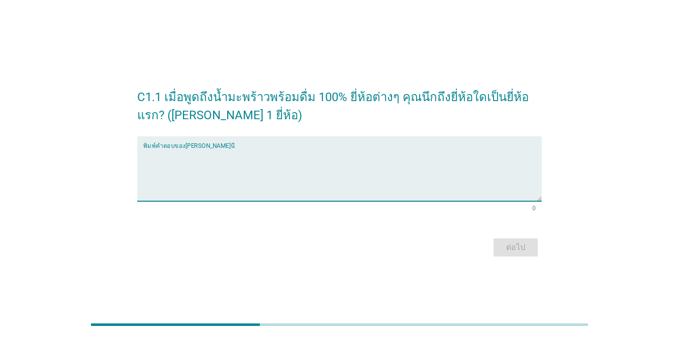
click at [221, 184] on textarea "พิมพ์คำตอบของคุณ ที่นี่" at bounding box center [342, 174] width 398 height 53
type textarea "p"
type textarea "[PERSON_NAME]นิฟ"
click at [494, 243] on div "ต่อไป" at bounding box center [515, 247] width 28 height 12
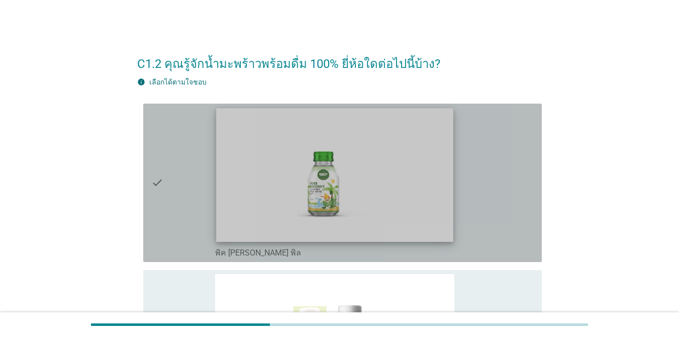
click at [267, 200] on img at bounding box center [334, 174] width 237 height 133
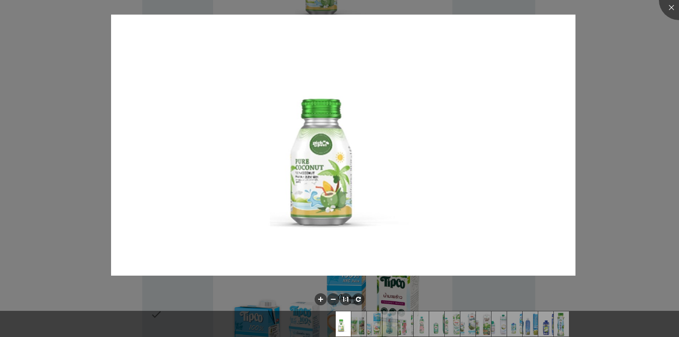
click at [494, 180] on div at bounding box center [339, 168] width 679 height 337
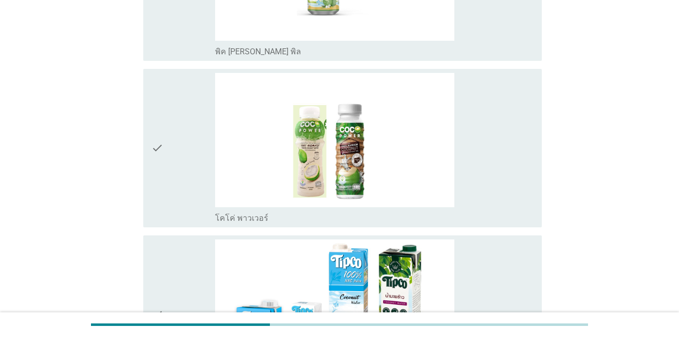
click at [144, 166] on div "check check_box_outline_blank โคโค่ พาวเวอร์" at bounding box center [342, 148] width 398 height 158
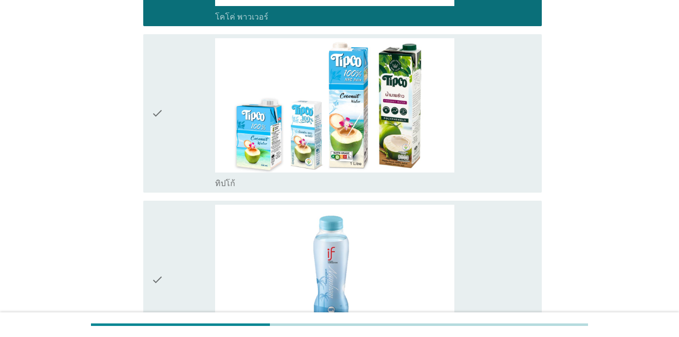
click at [188, 137] on div "check" at bounding box center [183, 113] width 64 height 150
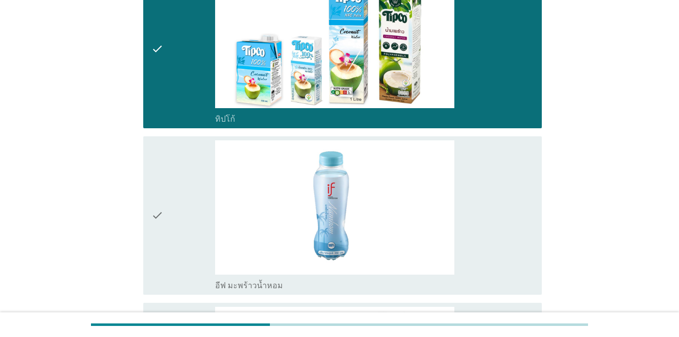
scroll to position [603, 0]
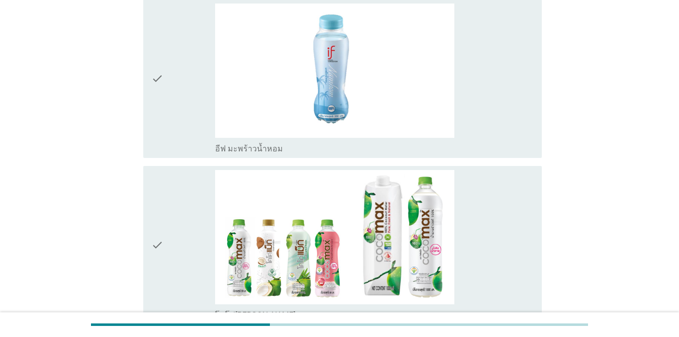
click at [143, 79] on div "check check_box_outline_blank อีฟ มะพร้าวน้ำหอม" at bounding box center [342, 78] width 398 height 158
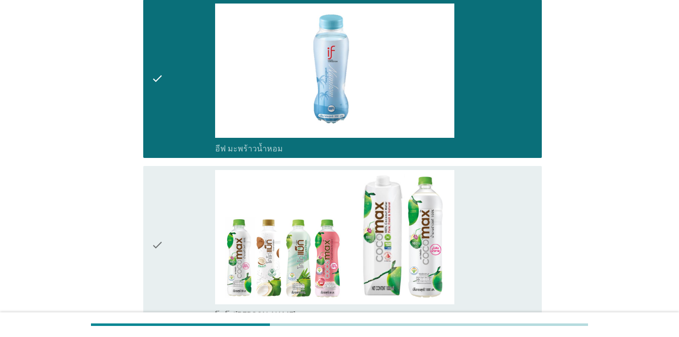
click at [149, 249] on div "check check_box_outline_blank โคโค่[PERSON_NAME]" at bounding box center [342, 245] width 398 height 158
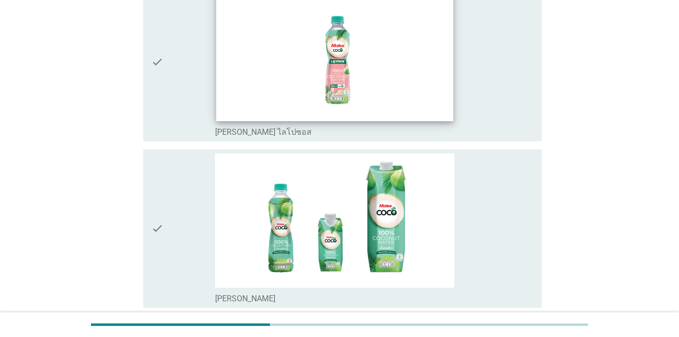
scroll to position [1105, 0]
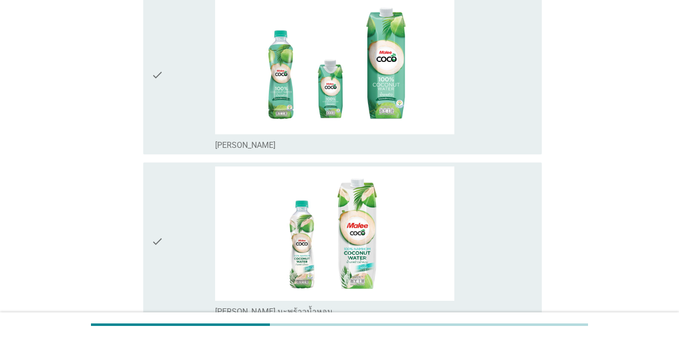
click at [160, 85] on icon "check" at bounding box center [157, 75] width 12 height 150
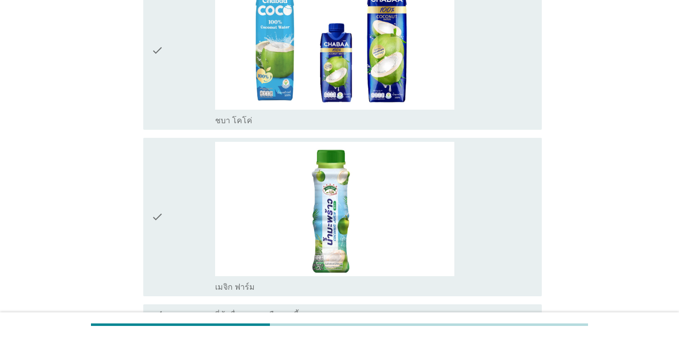
scroll to position [2398, 0]
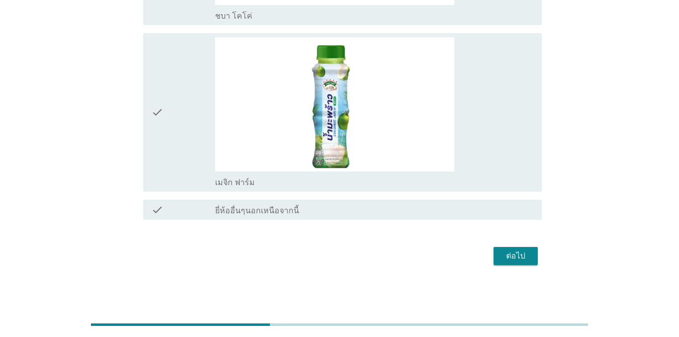
click at [158, 118] on icon "check" at bounding box center [157, 112] width 12 height 150
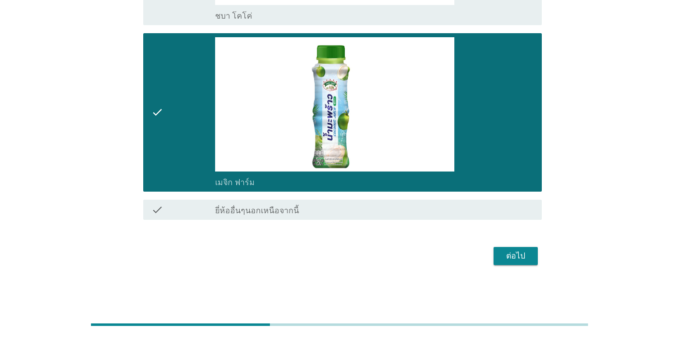
click at [494, 253] on div "ต่อไป" at bounding box center [515, 256] width 28 height 12
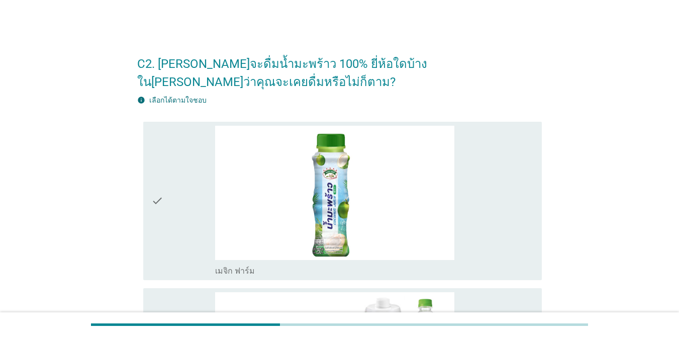
click at [156, 199] on icon "check" at bounding box center [157, 201] width 12 height 150
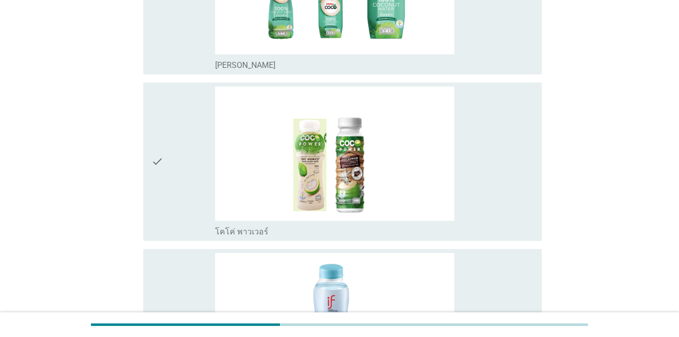
scroll to position [603, 0]
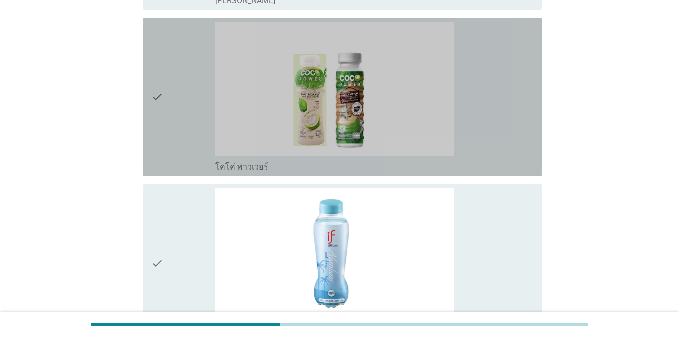
click at [162, 114] on icon "check" at bounding box center [157, 97] width 12 height 150
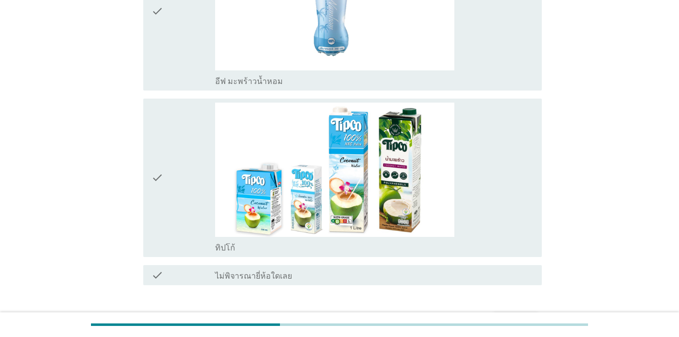
scroll to position [920, 0]
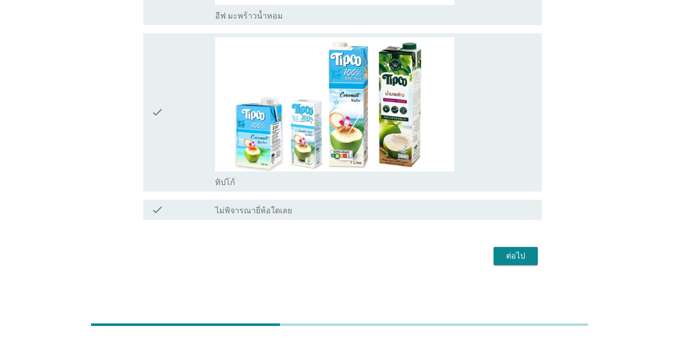
click at [494, 249] on button "ต่อไป" at bounding box center [515, 256] width 44 height 18
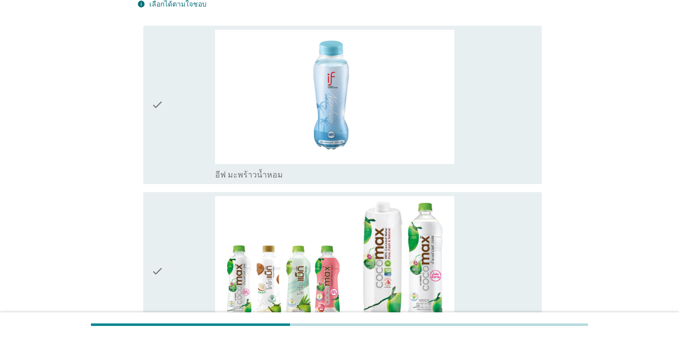
scroll to position [151, 0]
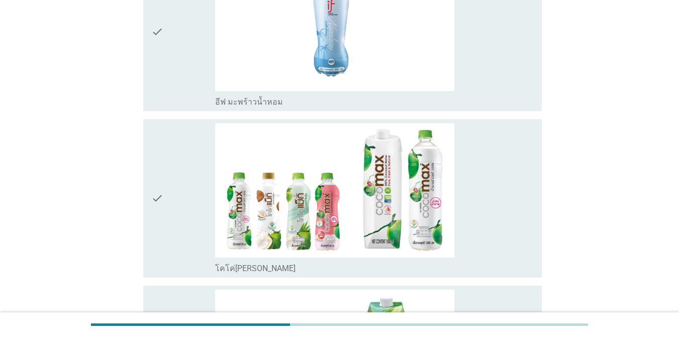
click at [172, 44] on div "check" at bounding box center [183, 32] width 64 height 150
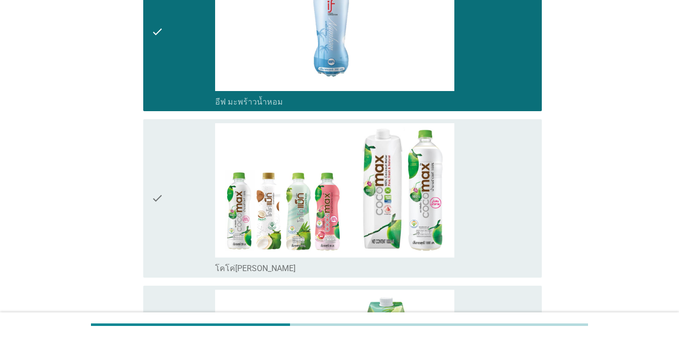
click at [175, 214] on div "check" at bounding box center [183, 198] width 64 height 150
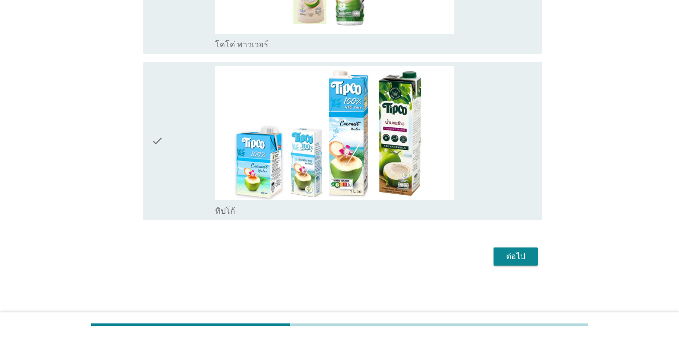
scroll to position [873, 0]
click at [161, 158] on icon "check" at bounding box center [157, 140] width 12 height 150
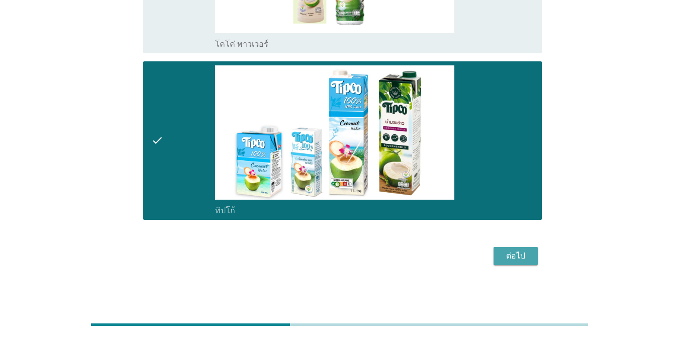
click at [494, 261] on div "ต่อไป" at bounding box center [515, 256] width 28 height 12
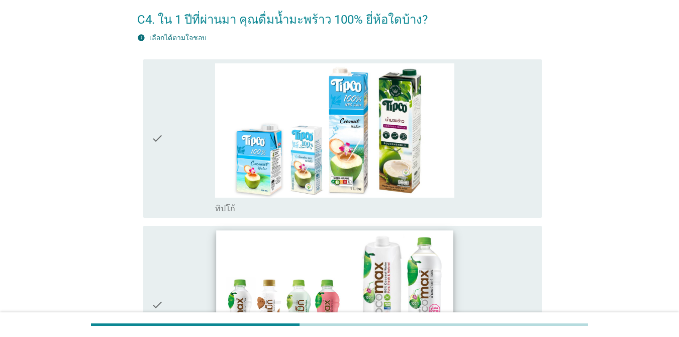
scroll to position [100, 0]
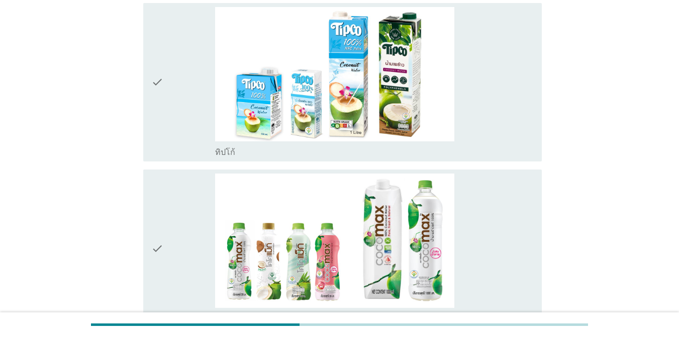
click at [146, 267] on div "check check_box_outline_blank โคโค่[PERSON_NAME]" at bounding box center [342, 248] width 398 height 158
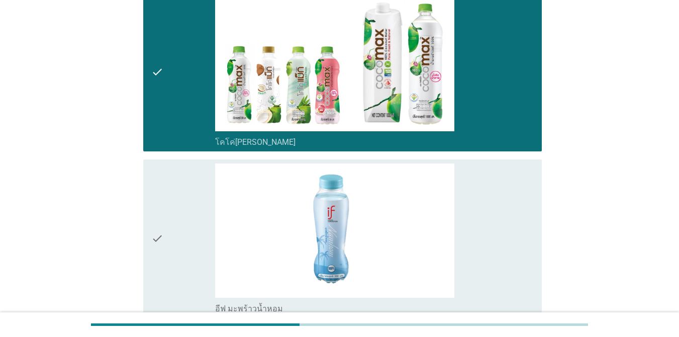
scroll to position [352, 0]
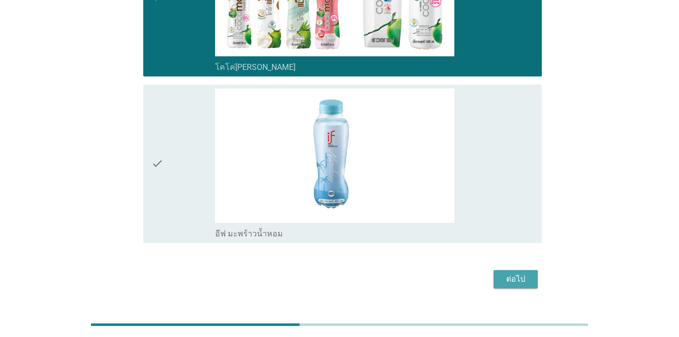
click at [494, 283] on div "ต่อไป" at bounding box center [515, 279] width 28 height 12
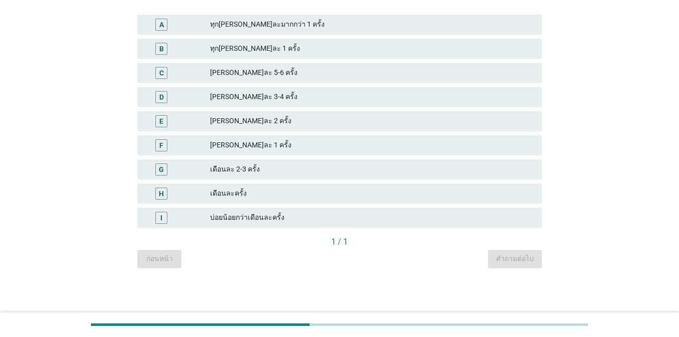
scroll to position [0, 0]
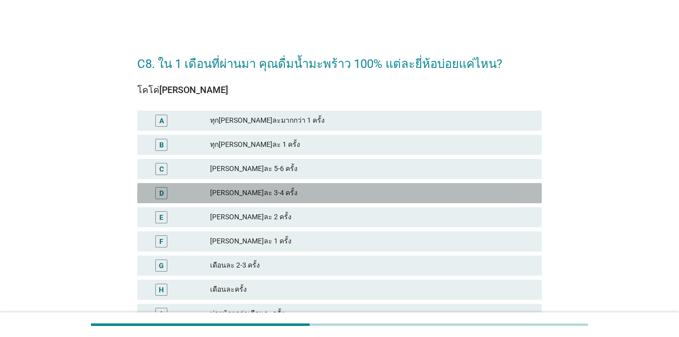
click at [162, 197] on div "D" at bounding box center [161, 192] width 5 height 11
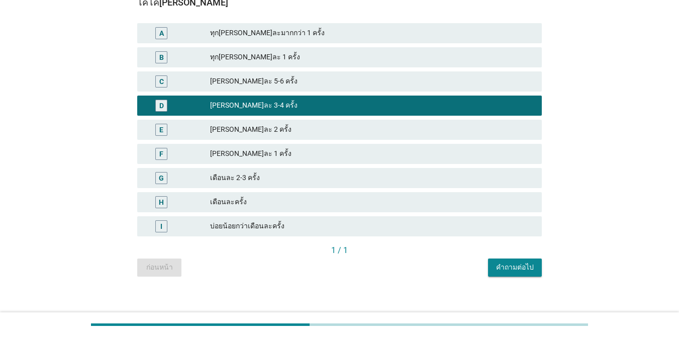
scroll to position [96, 0]
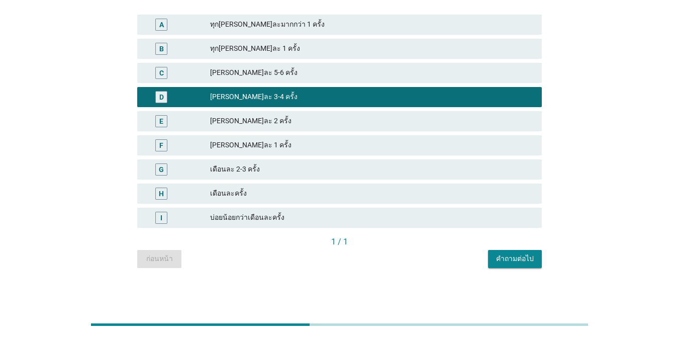
click at [494, 254] on div "คำถามต่อไป" at bounding box center [515, 258] width 38 height 11
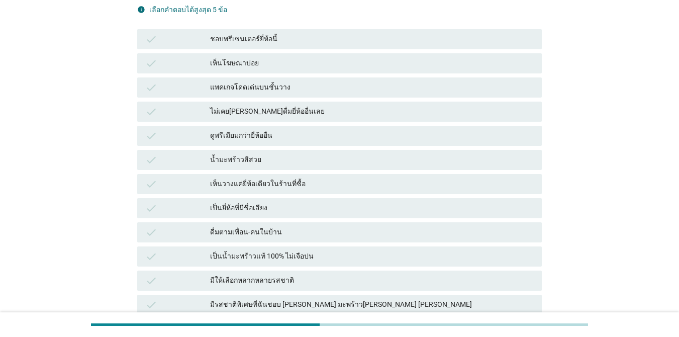
scroll to position [0, 0]
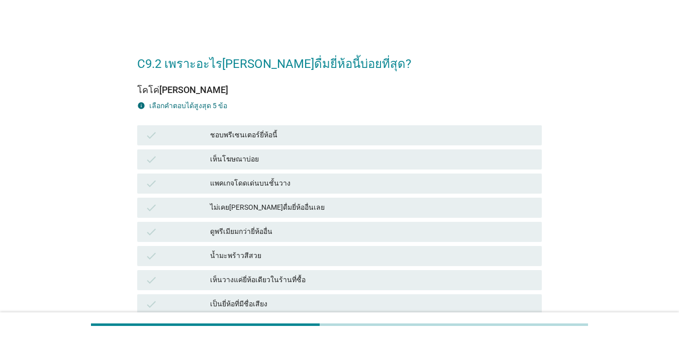
click at [175, 137] on div "check" at bounding box center [177, 135] width 65 height 12
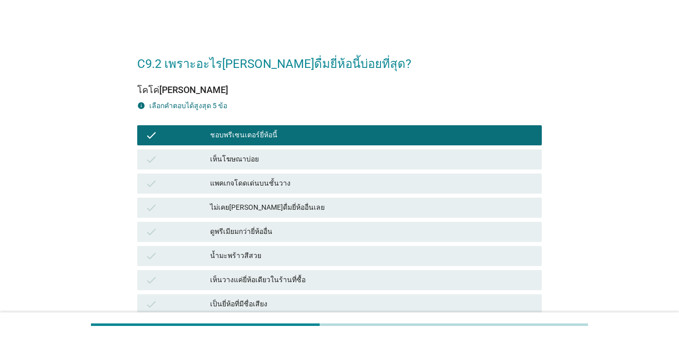
click at [173, 179] on div "check" at bounding box center [177, 183] width 65 height 12
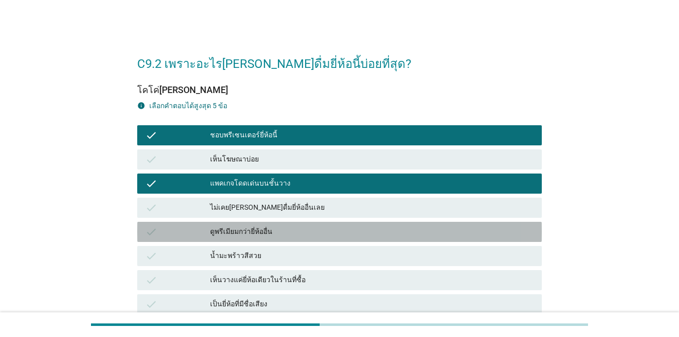
click at [177, 227] on div "check" at bounding box center [177, 232] width 65 height 12
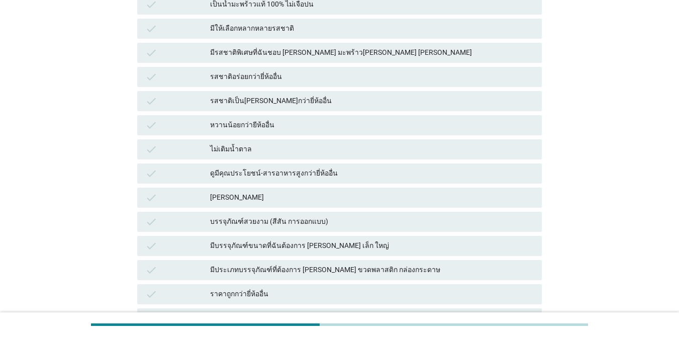
scroll to position [487, 0]
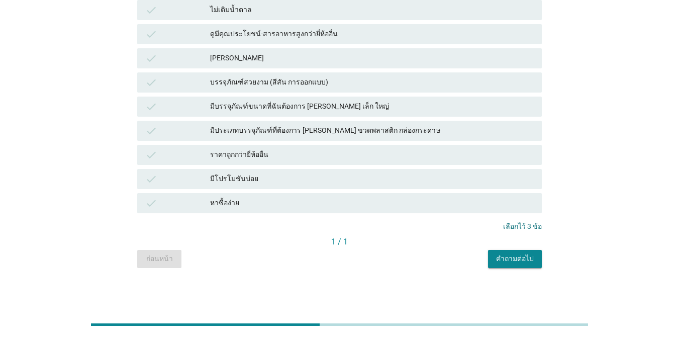
click at [494, 264] on button "คำถามต่อไป" at bounding box center [515, 259] width 54 height 18
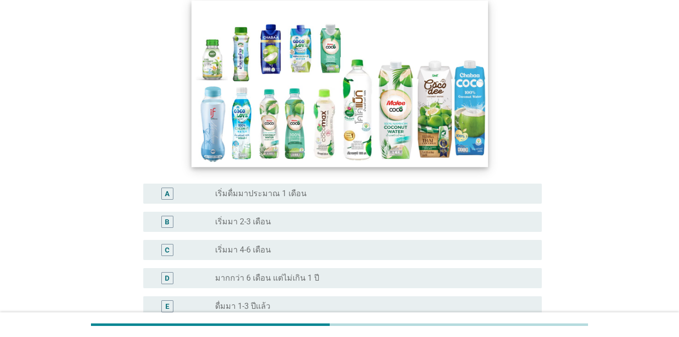
scroll to position [201, 0]
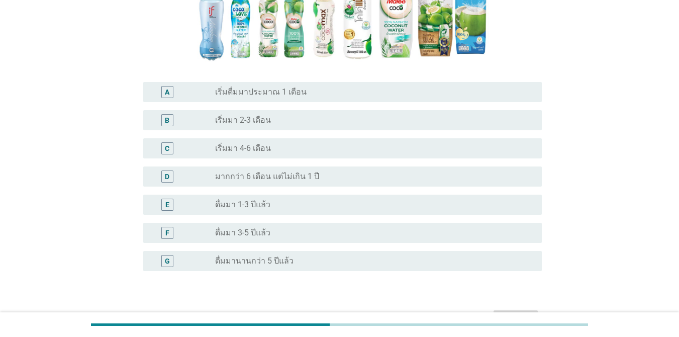
click at [164, 150] on div "C" at bounding box center [167, 148] width 12 height 12
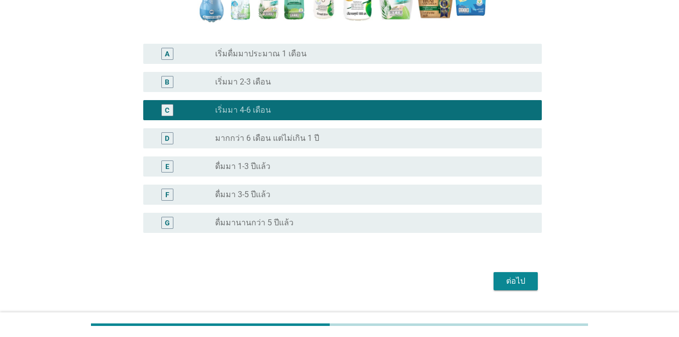
scroll to position [265, 0]
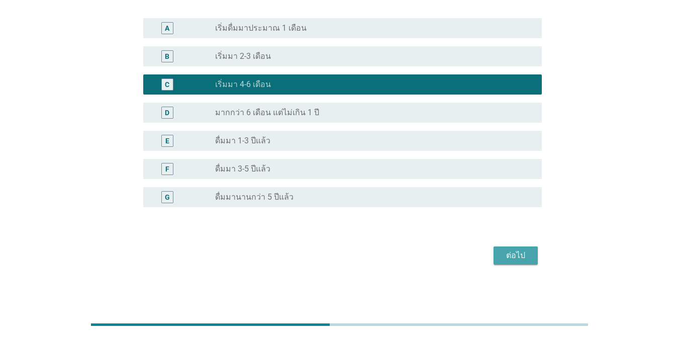
click at [494, 254] on div "ต่อไป" at bounding box center [515, 255] width 28 height 12
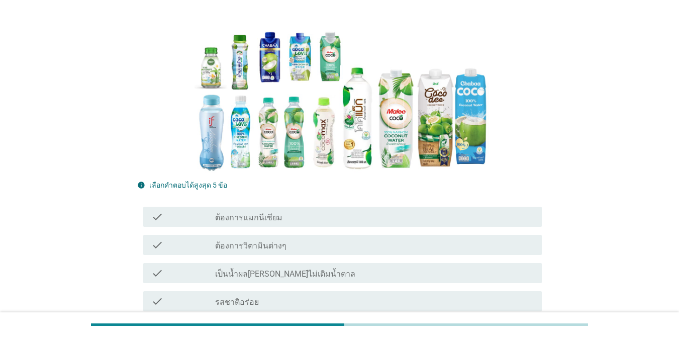
scroll to position [251, 0]
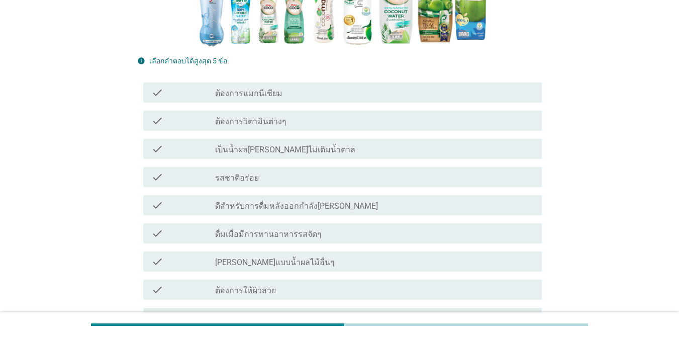
click at [201, 181] on div "check" at bounding box center [183, 177] width 64 height 12
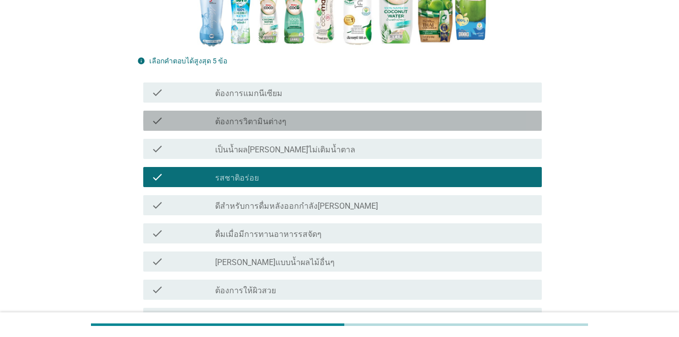
click at [203, 125] on div "check" at bounding box center [183, 121] width 64 height 12
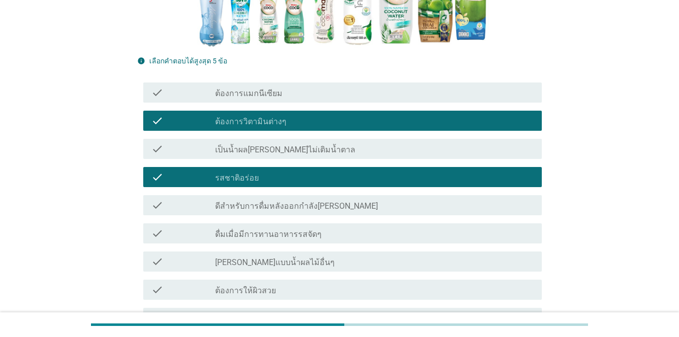
click at [210, 95] on div "check" at bounding box center [183, 92] width 64 height 12
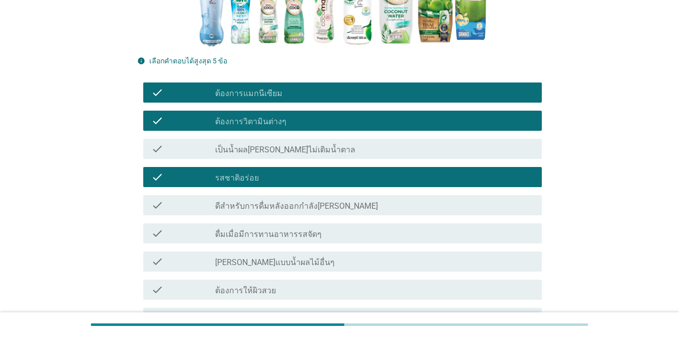
click at [219, 206] on label "ดีสำหรับการดื่มหลังออกกำลัง[PERSON_NAME]" at bounding box center [296, 206] width 163 height 10
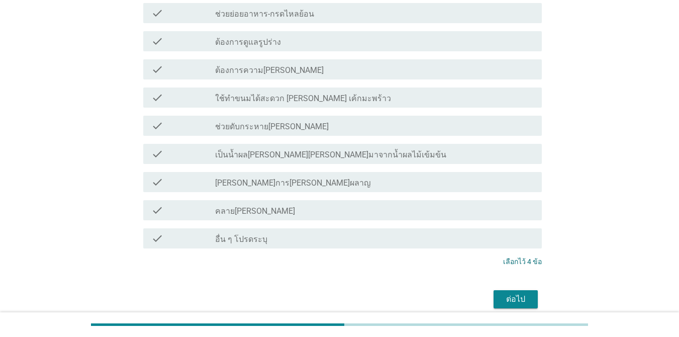
scroll to position [881, 0]
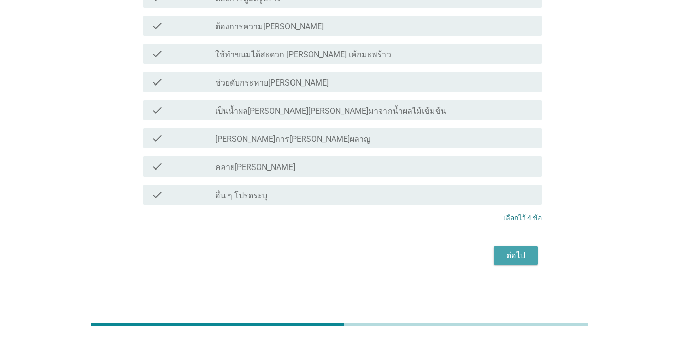
click at [494, 255] on div "ต่อไป" at bounding box center [515, 255] width 28 height 12
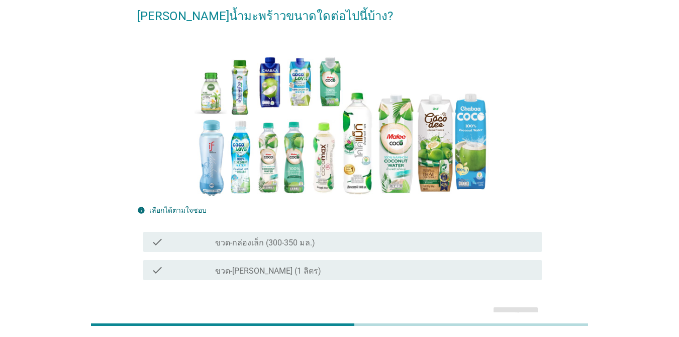
scroll to position [108, 0]
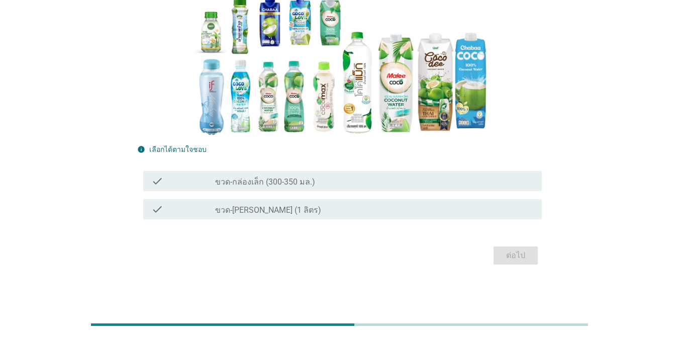
click at [227, 187] on label "ขวด-กล่องเล็ก (300-350 มล.)" at bounding box center [265, 182] width 100 height 10
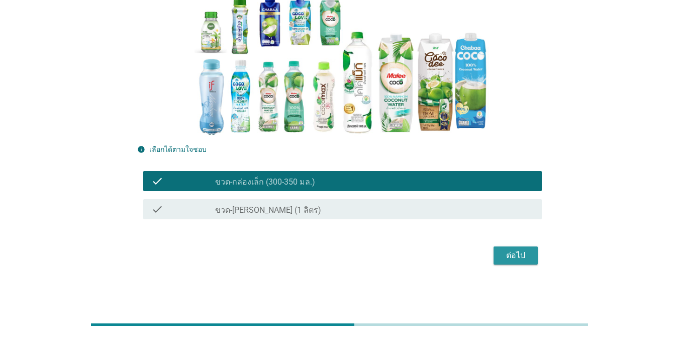
click at [494, 256] on div "ต่อไป" at bounding box center [515, 255] width 28 height 12
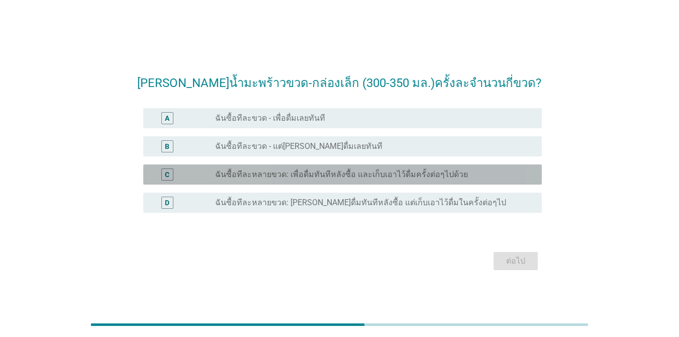
click at [172, 171] on div "C" at bounding box center [167, 174] width 12 height 12
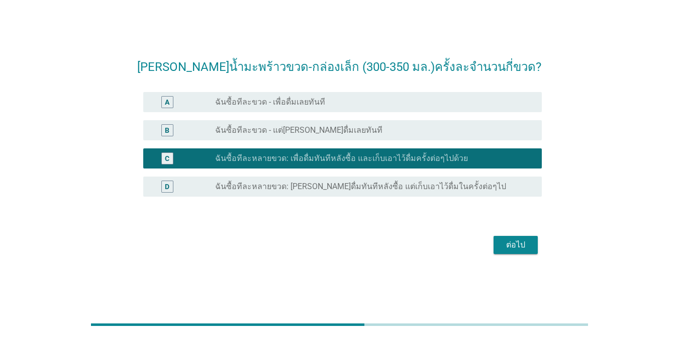
scroll to position [25, 0]
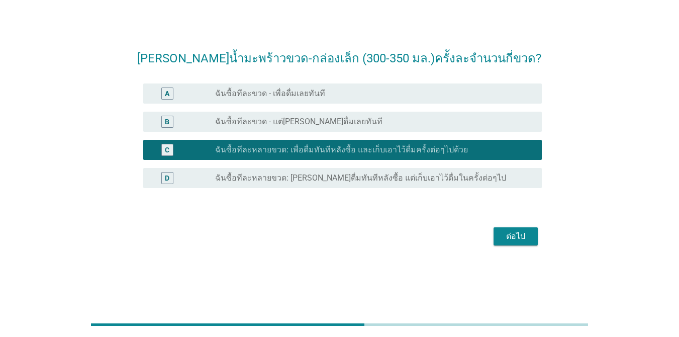
click at [494, 237] on div "ต่อไป" at bounding box center [515, 236] width 28 height 12
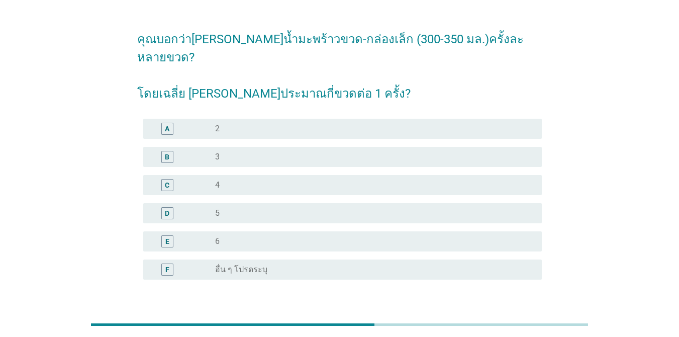
scroll to position [0, 0]
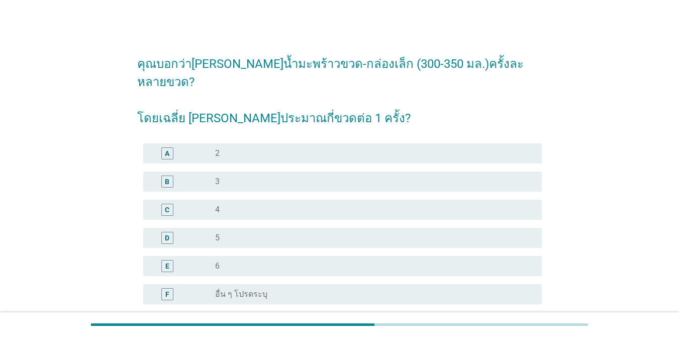
click at [220, 175] on div "radio_button_unchecked 3" at bounding box center [374, 181] width 318 height 12
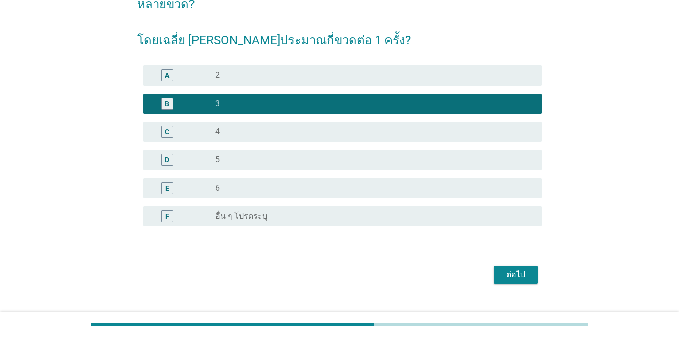
scroll to position [78, 0]
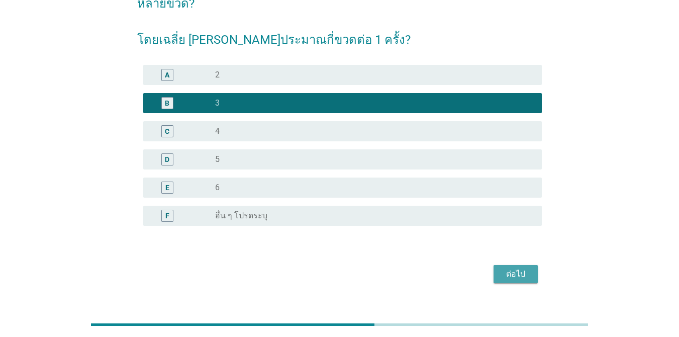
click at [494, 268] on div "ต่อไป" at bounding box center [515, 274] width 28 height 12
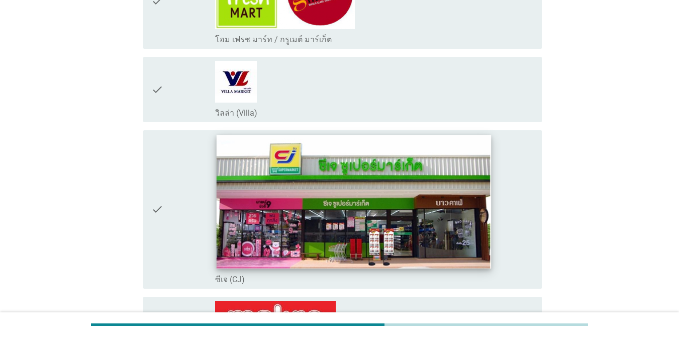
scroll to position [151, 0]
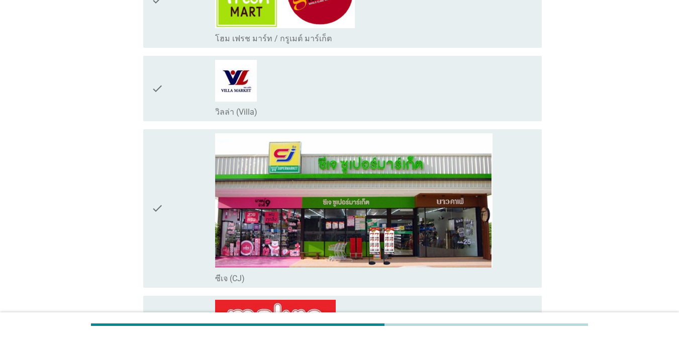
click at [188, 98] on div "check" at bounding box center [183, 88] width 64 height 57
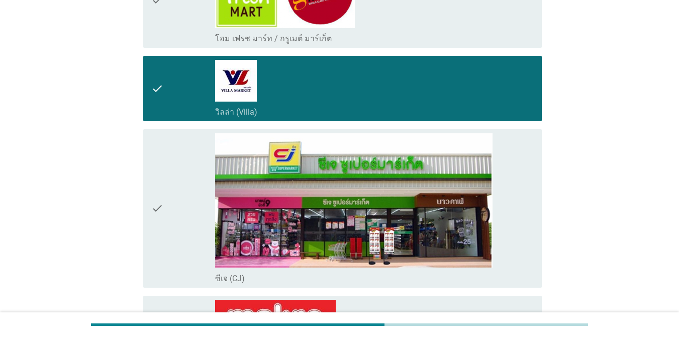
click at [162, 191] on icon "check" at bounding box center [157, 208] width 12 height 150
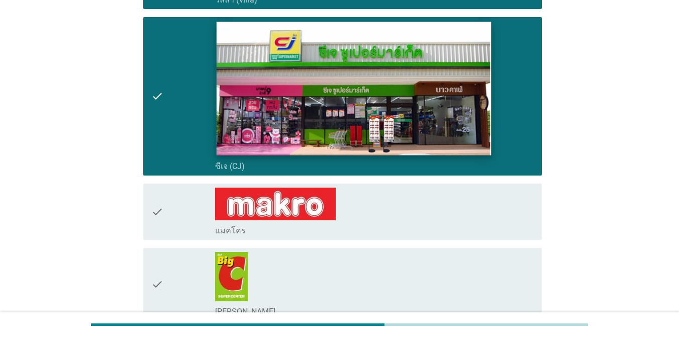
scroll to position [402, 0]
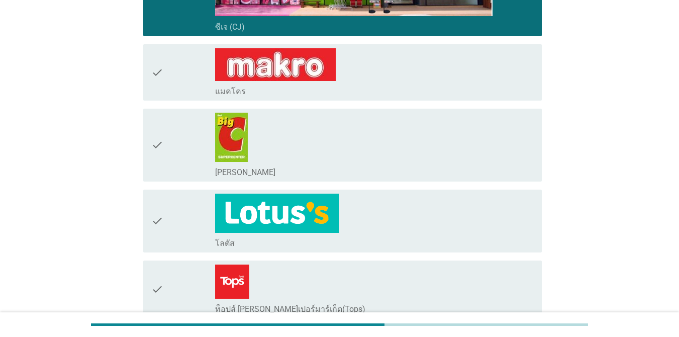
click at [160, 75] on icon "check" at bounding box center [157, 72] width 12 height 48
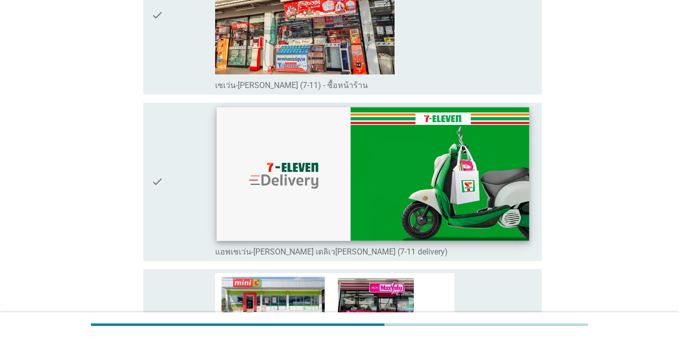
scroll to position [1356, 0]
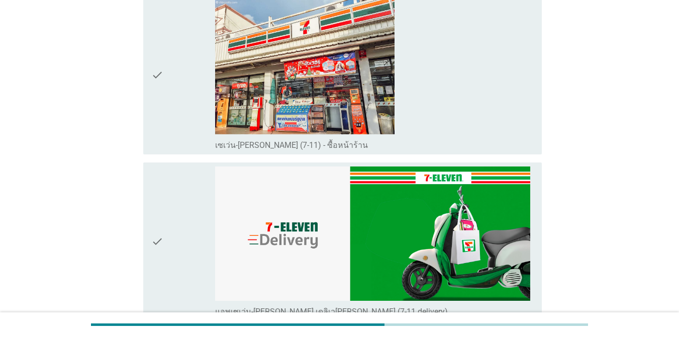
click at [190, 91] on div "check" at bounding box center [183, 75] width 64 height 150
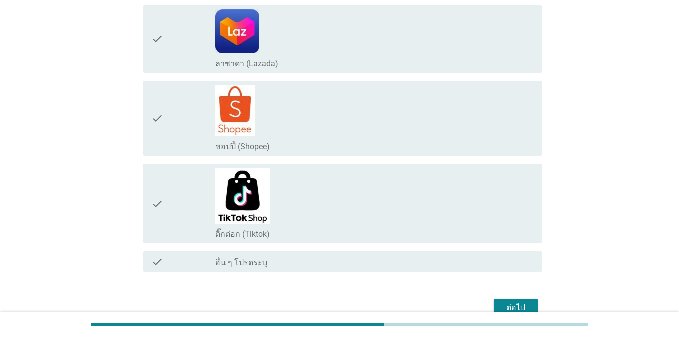
scroll to position [2054, 0]
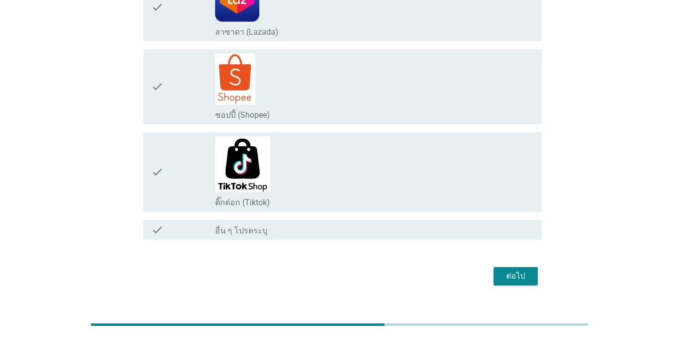
click at [494, 270] on div "ต่อไป" at bounding box center [515, 276] width 28 height 12
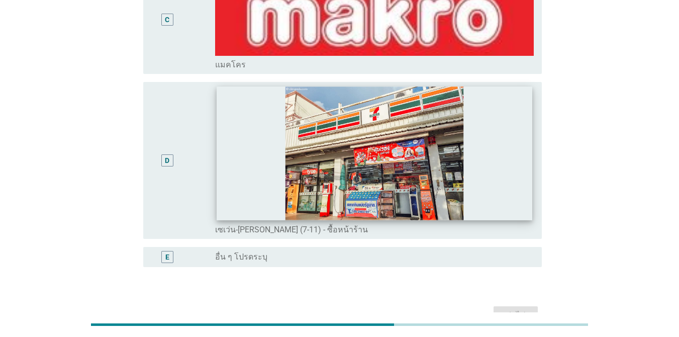
scroll to position [352, 0]
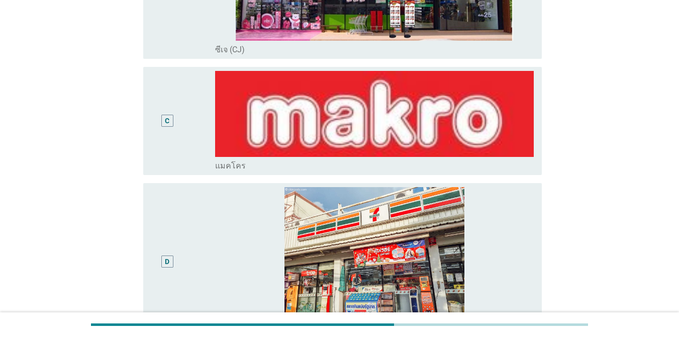
click at [165, 253] on div "D" at bounding box center [167, 261] width 32 height 149
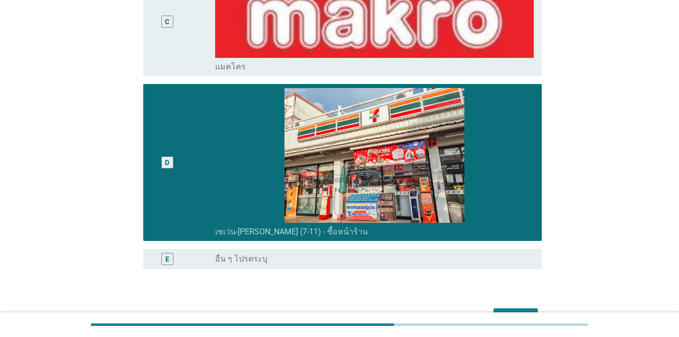
scroll to position [512, 0]
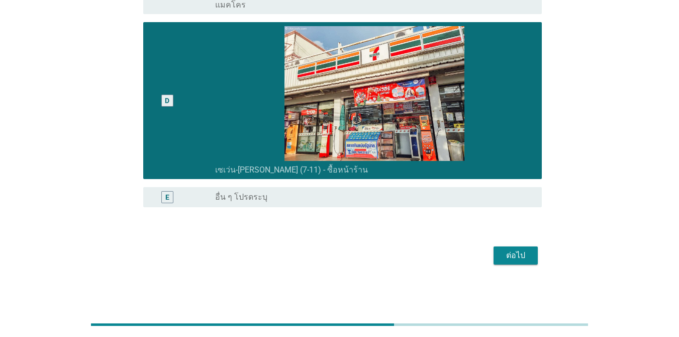
click at [494, 262] on button "ต่อไป" at bounding box center [515, 255] width 44 height 18
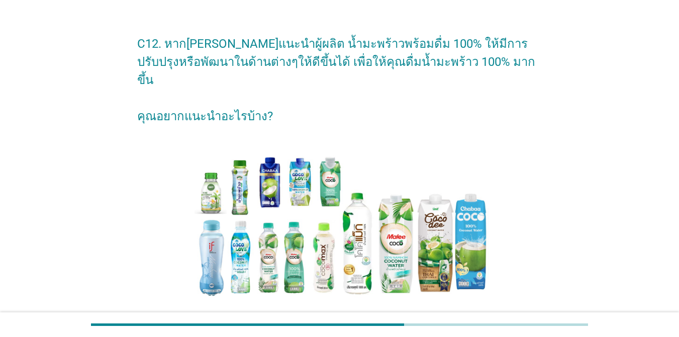
scroll to position [70, 0]
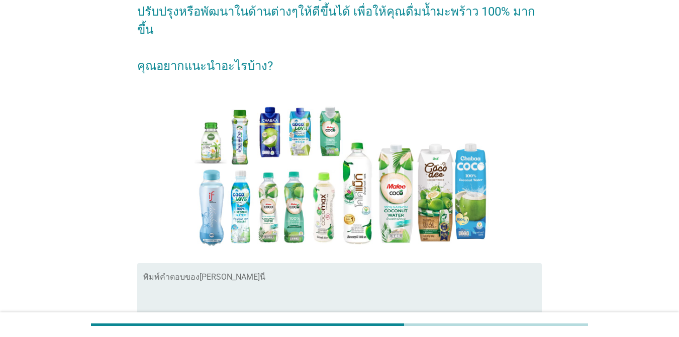
click at [176, 300] on textarea "พิมพ์คำตอบของคุณ ที่นี่" at bounding box center [342, 301] width 398 height 53
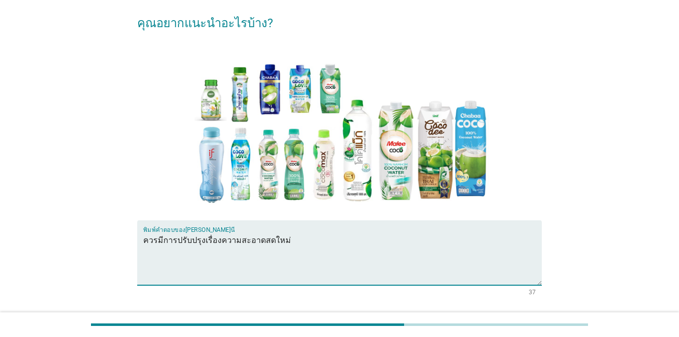
scroll to position [171, 0]
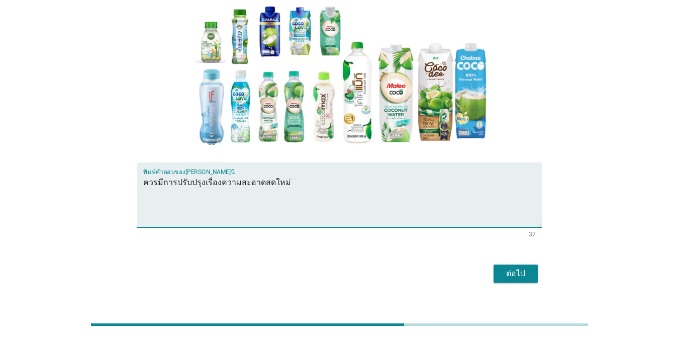
type textarea "ควรมีการปรับปรุงเรื่องความสะอาดสดใหม่"
click at [494, 267] on div "ต่อไป" at bounding box center [515, 273] width 28 height 12
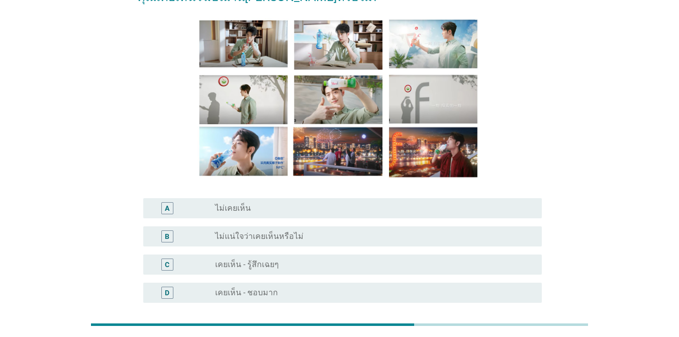
scroll to position [151, 0]
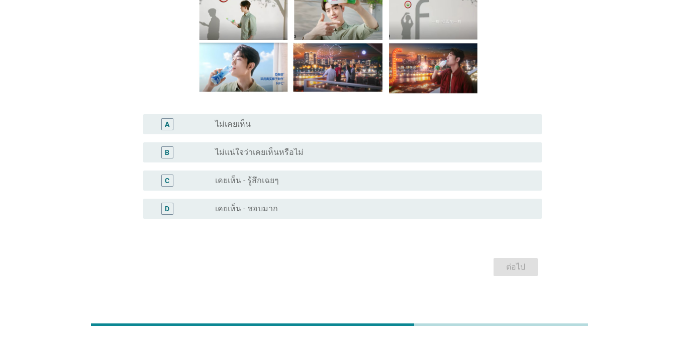
click at [268, 186] on div "radio_button_unchecked เคยเห็น - รู้สึกเฉยๆ" at bounding box center [374, 180] width 318 height 12
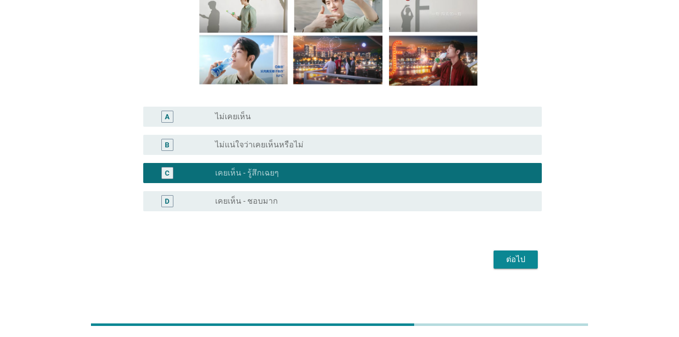
scroll to position [162, 0]
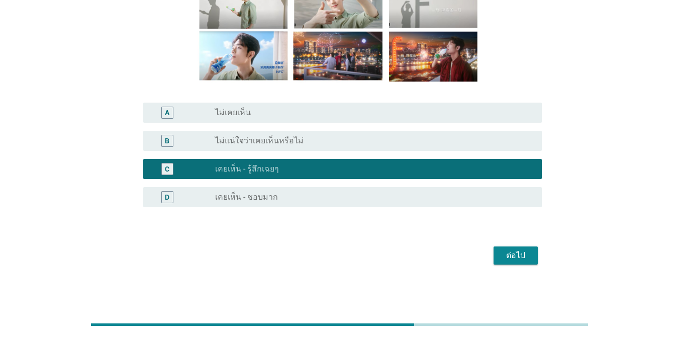
click at [274, 199] on label "เคยเห็น - ชอบมาก" at bounding box center [246, 197] width 63 height 10
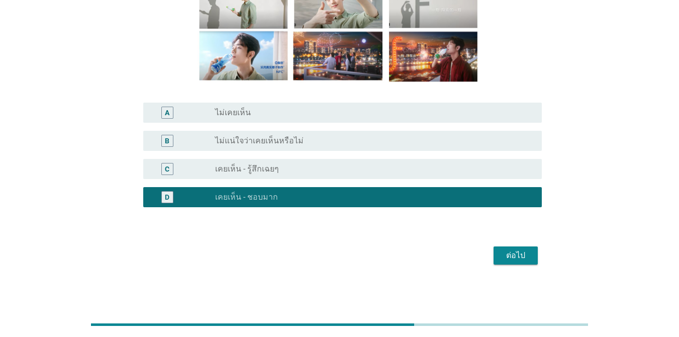
click at [494, 249] on button "ต่อไป" at bounding box center [515, 255] width 44 height 18
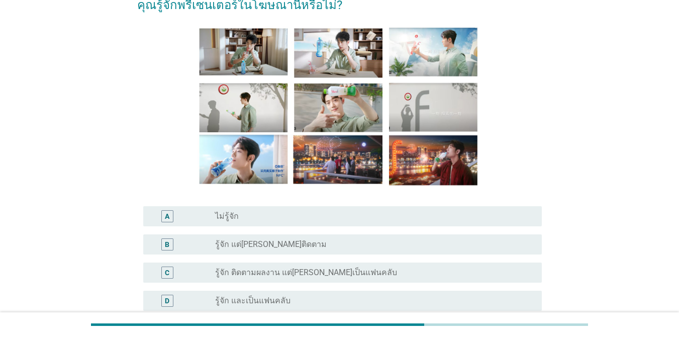
scroll to position [151, 0]
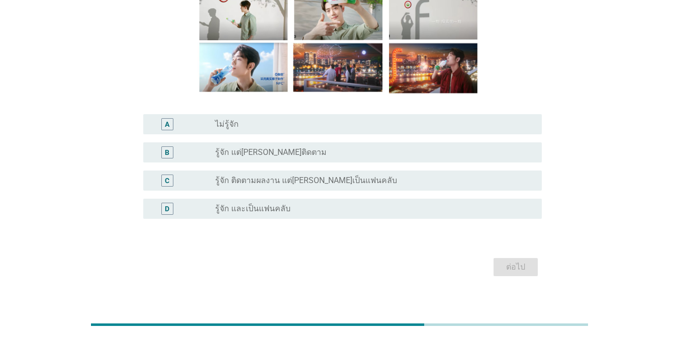
click at [249, 167] on div "C radio_button_unchecked รู้จัก ติดตามผลงาน แต่[PERSON_NAME]เป็นแฟนคลับ" at bounding box center [339, 180] width 404 height 28
click at [264, 186] on div "radio_button_unchecked รู้จัก ติดตามผลงาน แต่[PERSON_NAME]เป็นแฟนคลับ" at bounding box center [374, 180] width 318 height 12
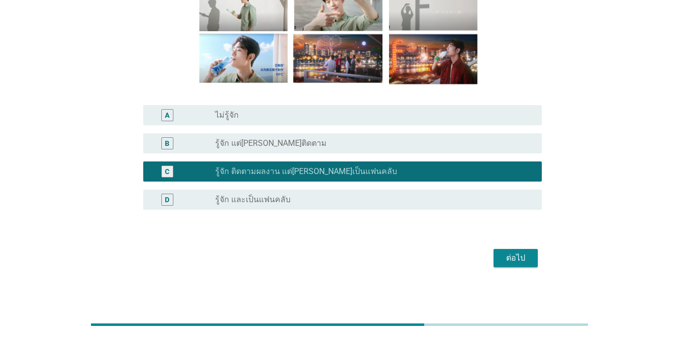
scroll to position [162, 0]
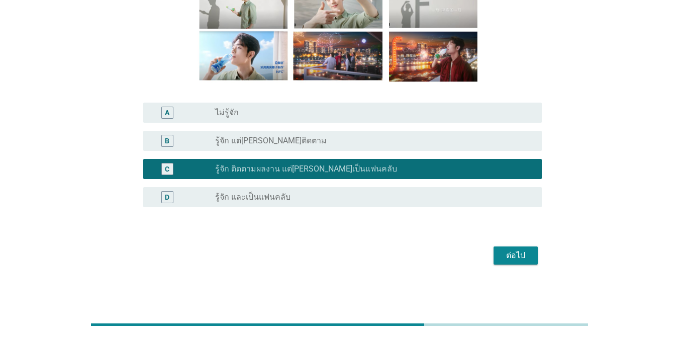
click at [494, 256] on div "ต่อไป" at bounding box center [515, 255] width 28 height 12
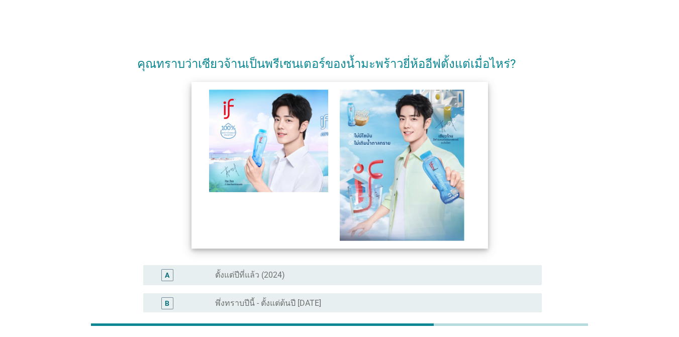
scroll to position [100, 0]
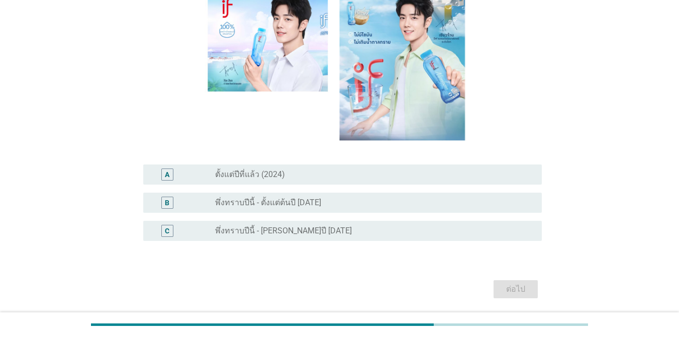
click at [255, 200] on label "พึ่งทราบปีนี้ - ตั้งแต่ต้นปี [DATE]" at bounding box center [268, 202] width 106 height 10
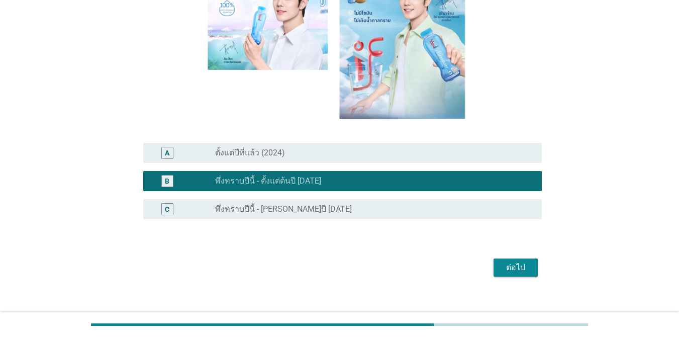
scroll to position [134, 0]
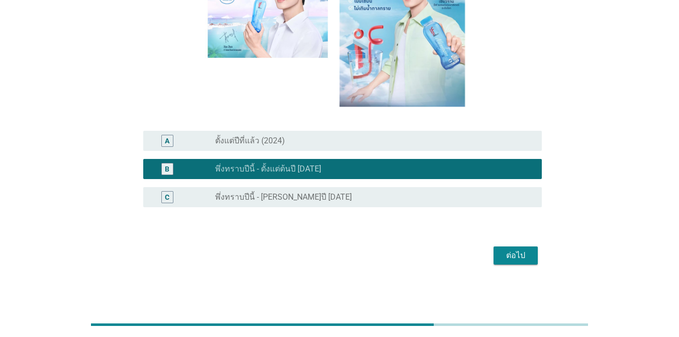
click at [494, 253] on div "ต่อไป" at bounding box center [515, 255] width 28 height 12
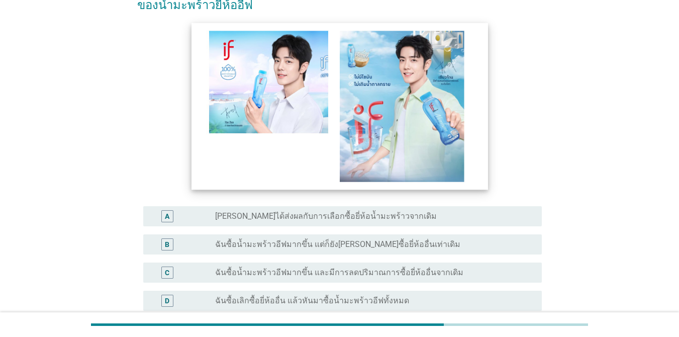
scroll to position [180, 0]
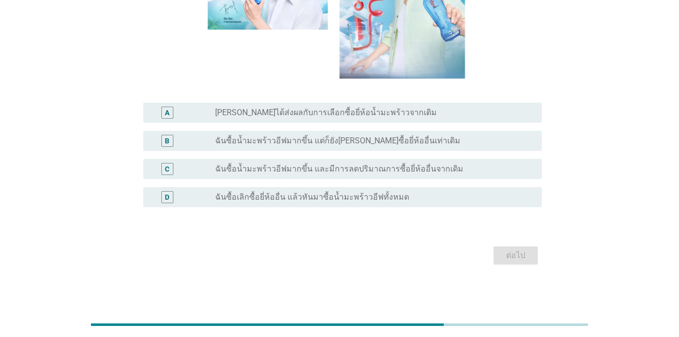
click at [277, 170] on label "ฉันซื้อน้ำมะพร้าวอีฟมากขึ้น และมีการลดปริมาณการซื้อยี่ห้ออื่นจากเดิม" at bounding box center [339, 169] width 248 height 10
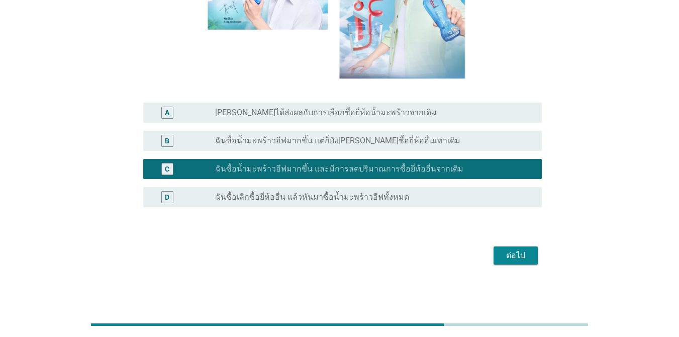
click at [494, 250] on div "ต่อไป" at bounding box center [515, 255] width 28 height 12
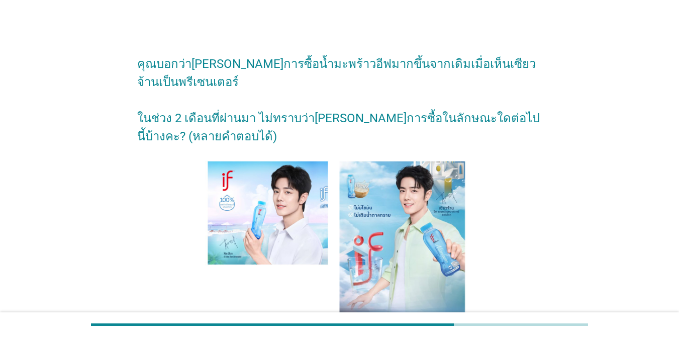
scroll to position [237, 0]
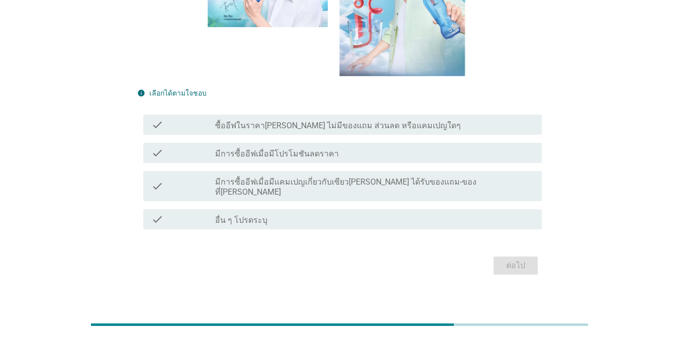
click at [266, 184] on label "มีการซื้ออีฟเมื่อมีแคมเปญเกี่ยวกับเซียว[PERSON_NAME] ได้รับของแถม-ของที่[PERSON…" at bounding box center [374, 187] width 318 height 20
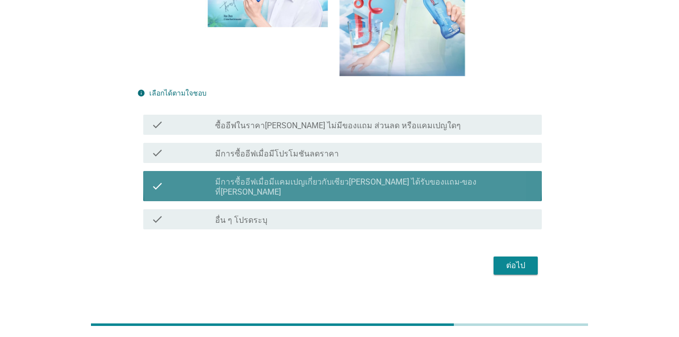
click at [259, 149] on label "มีการซื้ออีฟเมื่อมีโปรโมชันลดราคา" at bounding box center [277, 154] width 124 height 10
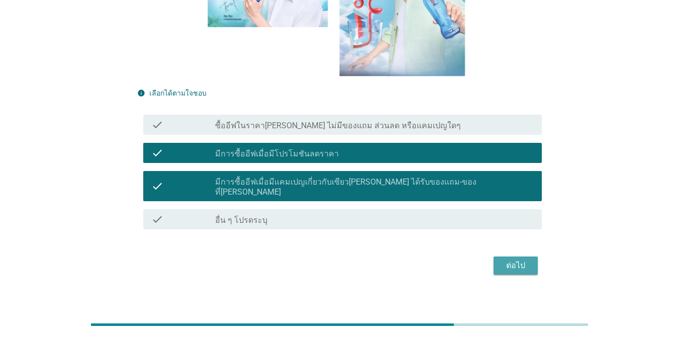
click at [494, 259] on div "ต่อไป" at bounding box center [515, 265] width 28 height 12
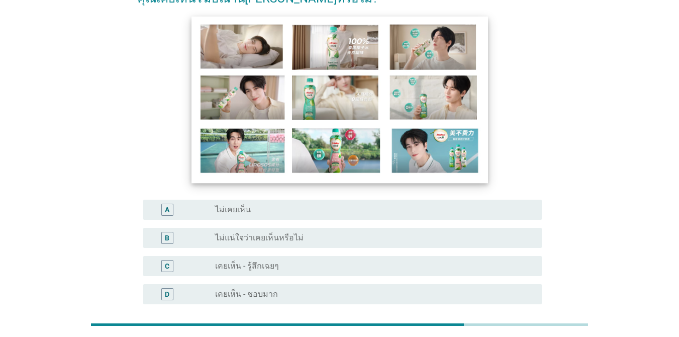
scroll to position [151, 0]
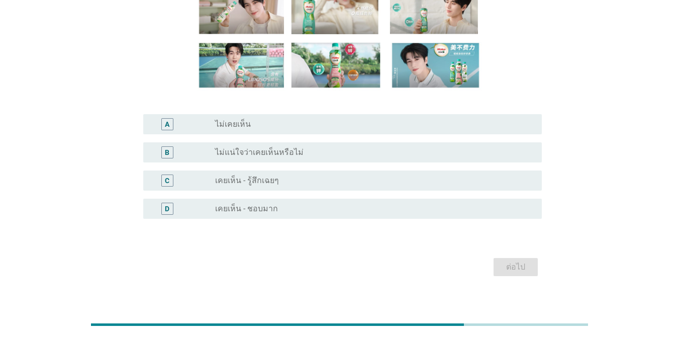
click at [257, 179] on label "เคยเห็น - รู้สึกเฉยๆ" at bounding box center [247, 180] width 64 height 10
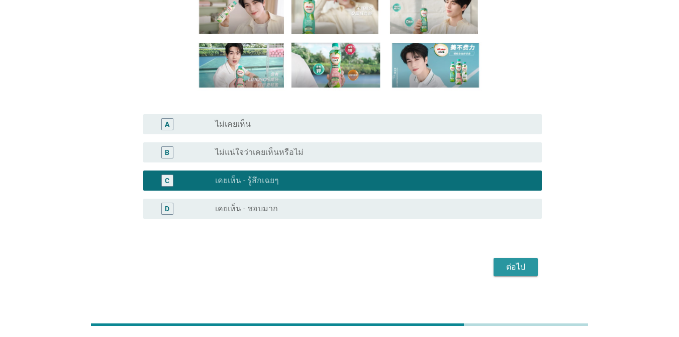
click at [494, 263] on div "ต่อไป" at bounding box center [515, 267] width 28 height 12
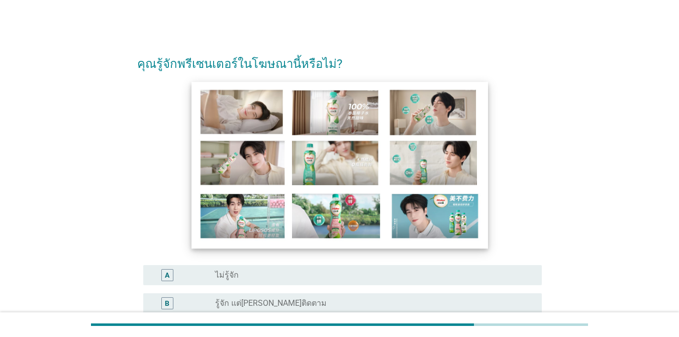
scroll to position [162, 0]
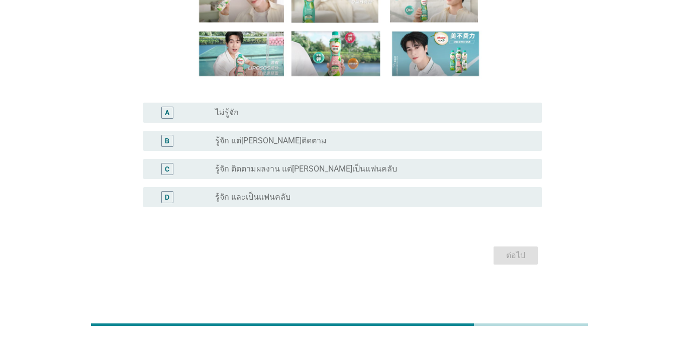
click at [271, 169] on label "รู้จัก ติดตามผลงาน แต่[PERSON_NAME]เป็นแฟนคลับ" at bounding box center [306, 169] width 182 height 10
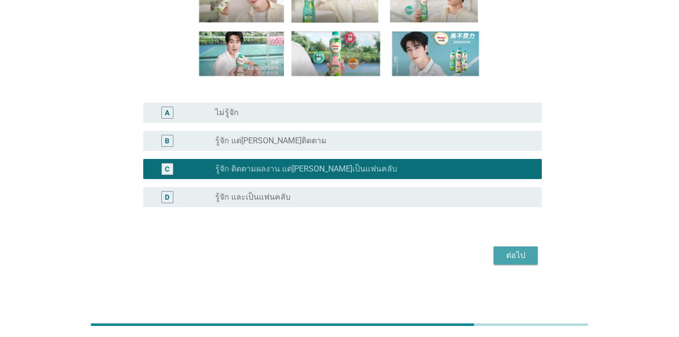
click at [494, 255] on div "ต่อไป" at bounding box center [515, 255] width 28 height 12
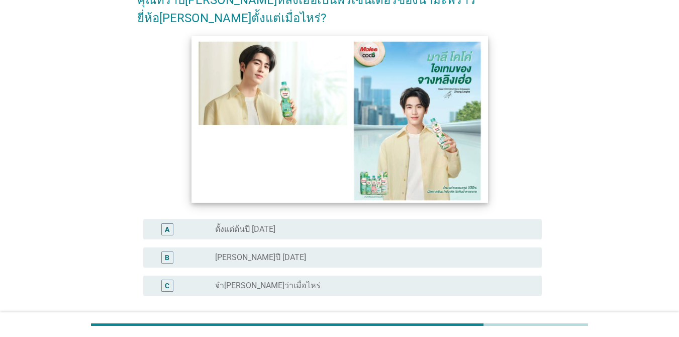
scroll to position [134, 0]
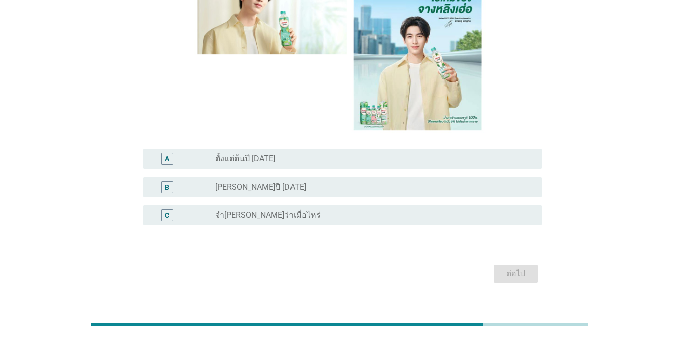
click at [270, 182] on label "[PERSON_NAME]ปี [DATE]" at bounding box center [260, 187] width 91 height 10
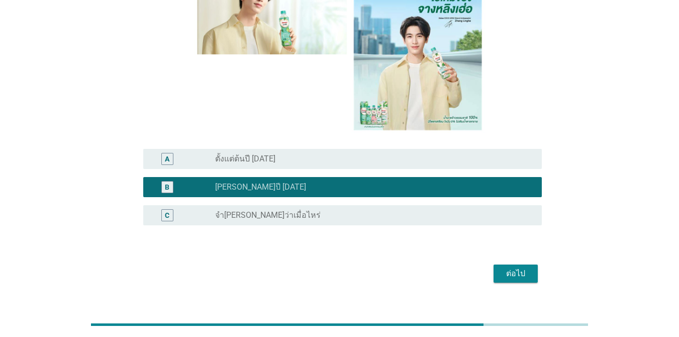
click at [494, 267] on div "ต่อไป" at bounding box center [515, 273] width 28 height 12
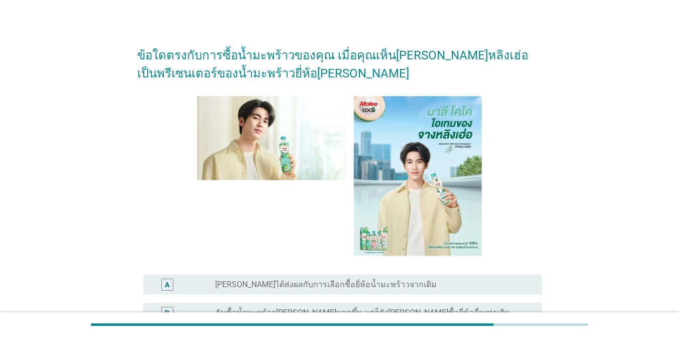
scroll to position [180, 0]
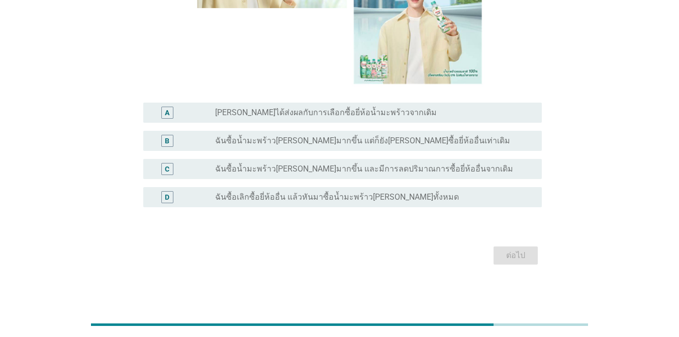
click at [221, 169] on label "ฉันซื้อน้ำมะพร้าว[PERSON_NAME]มากขึ้น และมีการลดปริมาณการซื้อยี่ห้ออื่นจากเดิม" at bounding box center [364, 169] width 298 height 10
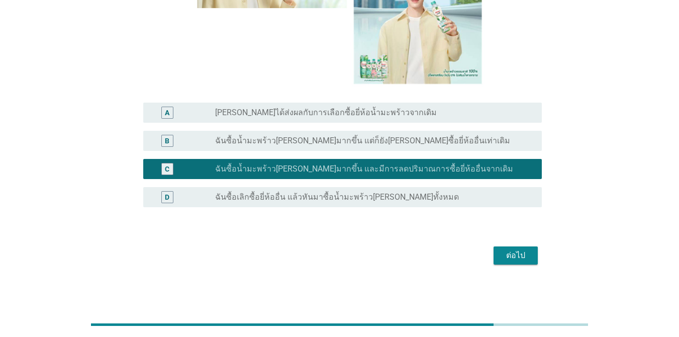
click at [494, 258] on div "ต่อไป" at bounding box center [515, 255] width 28 height 12
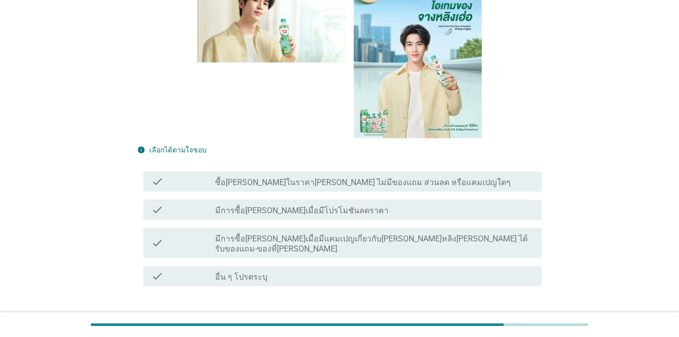
scroll to position [0, 0]
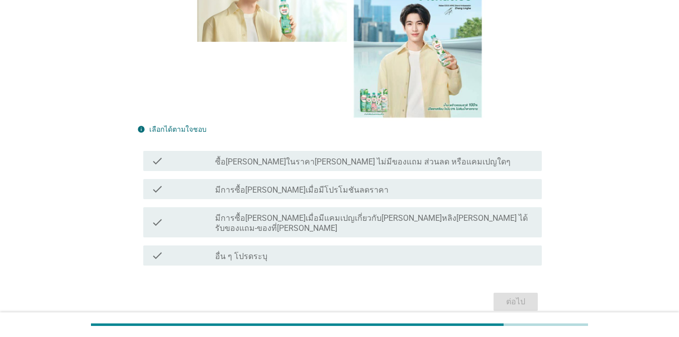
click at [220, 215] on label "มีการซื้อ[PERSON_NAME]เมื่อมีแคมเปญเกี่ยวกับ[PERSON_NAME]หลิง[PERSON_NAME] ได้ร…" at bounding box center [374, 223] width 318 height 20
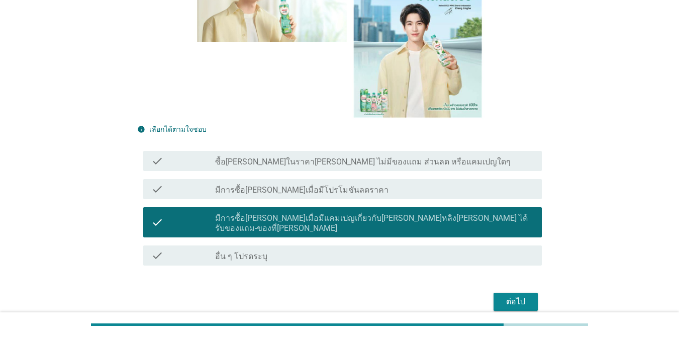
click at [272, 190] on label "มีการซื้อ[PERSON_NAME]เมื่อมีโปรโมชันลดราคา" at bounding box center [301, 190] width 173 height 10
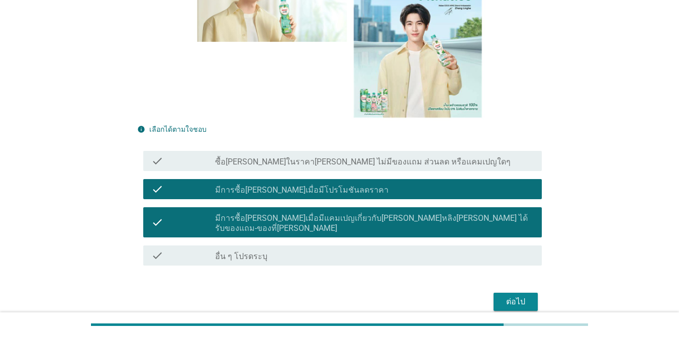
click at [494, 295] on div "ต่อไป" at bounding box center [515, 301] width 28 height 12
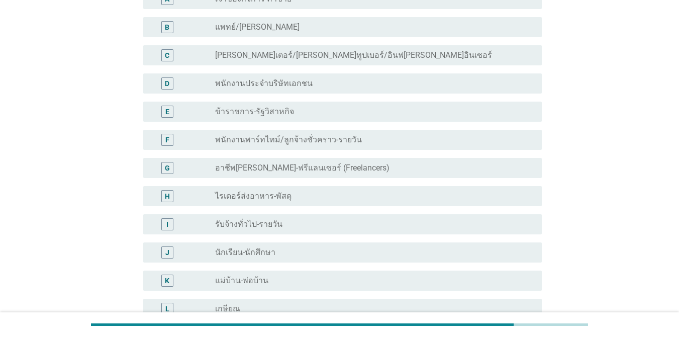
scroll to position [100, 0]
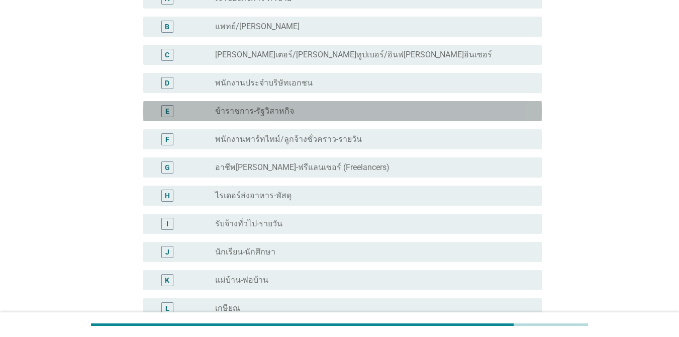
click at [249, 115] on label "ข้าราชการ-รัฐวิสาหกิจ" at bounding box center [254, 111] width 79 height 10
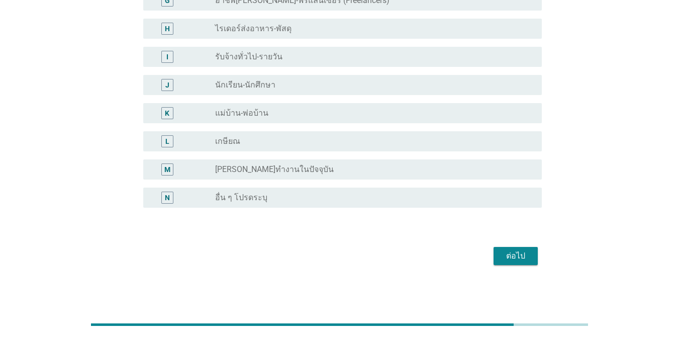
click at [494, 257] on div "ต่อไป" at bounding box center [515, 256] width 28 height 12
